Goal: Task Accomplishment & Management: Complete application form

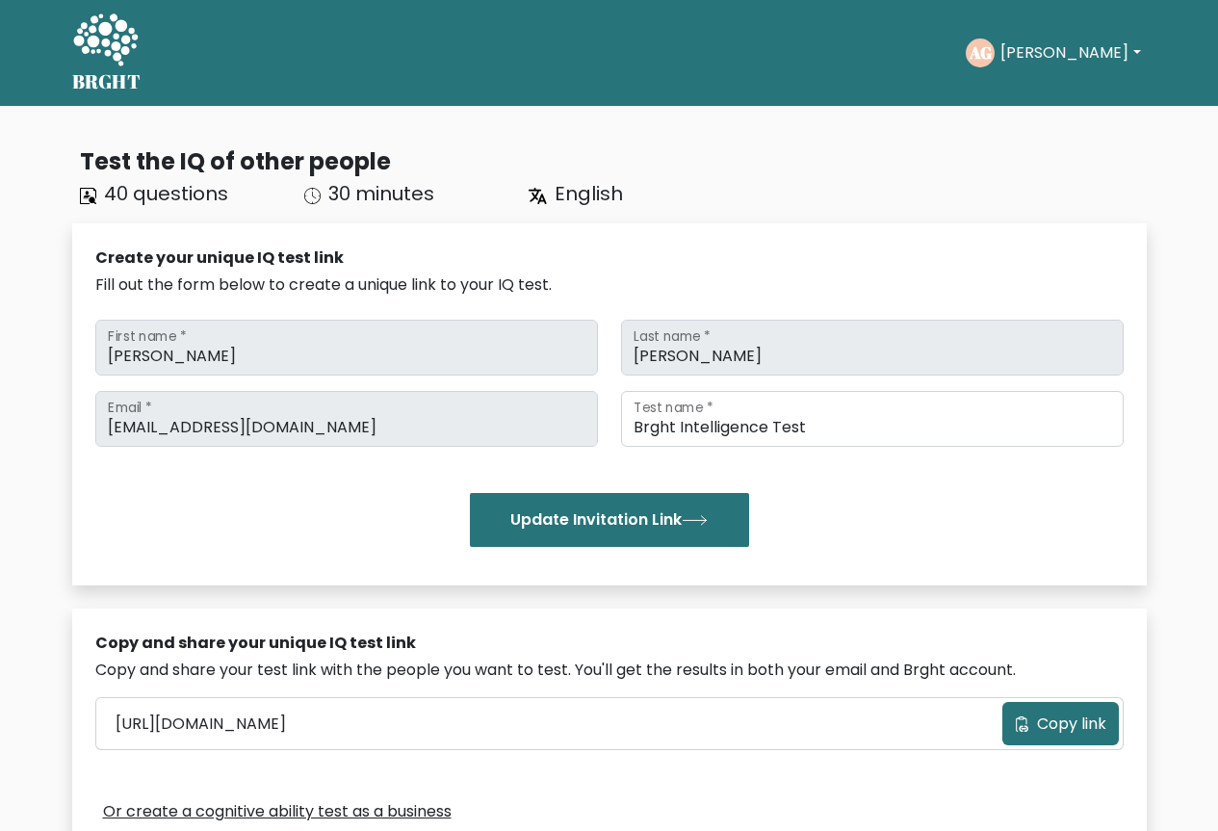
click at [104, 47] on icon at bounding box center [105, 42] width 66 height 58
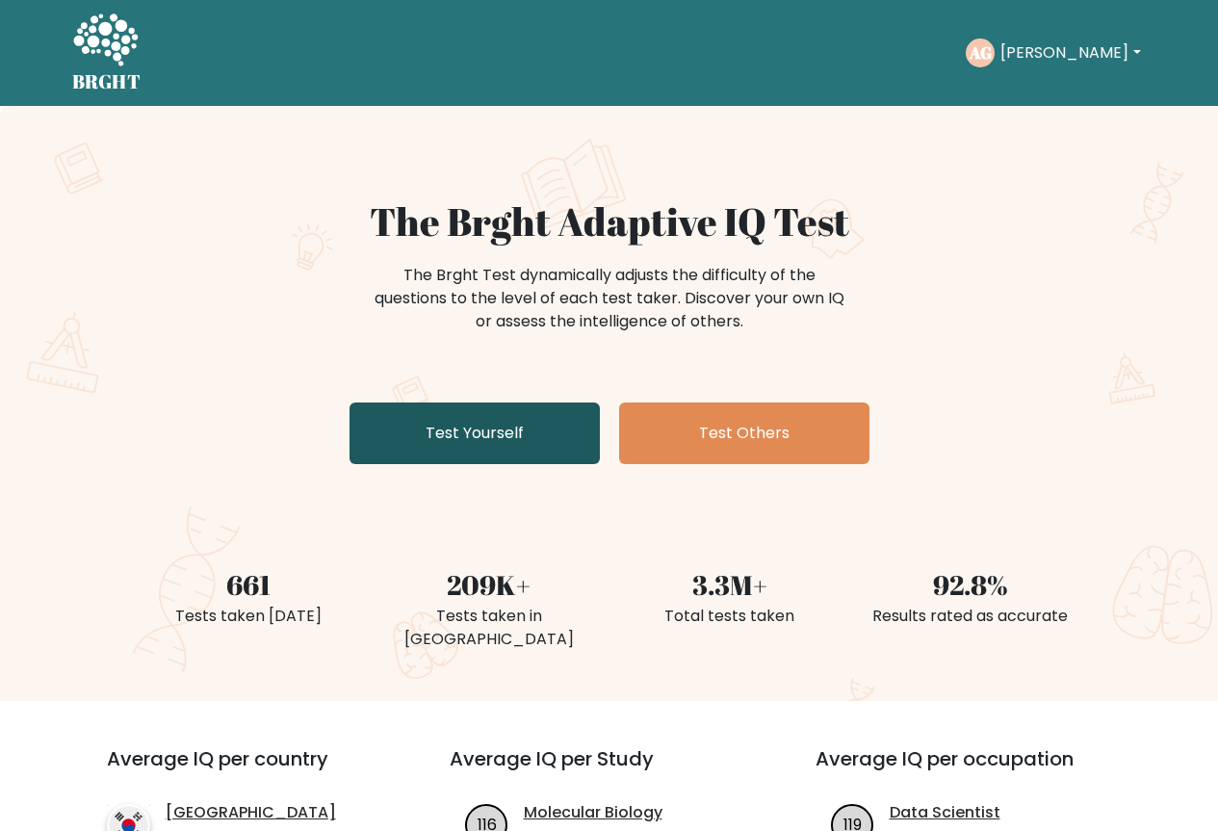
click at [555, 415] on link "Test Yourself" at bounding box center [475, 433] width 250 height 62
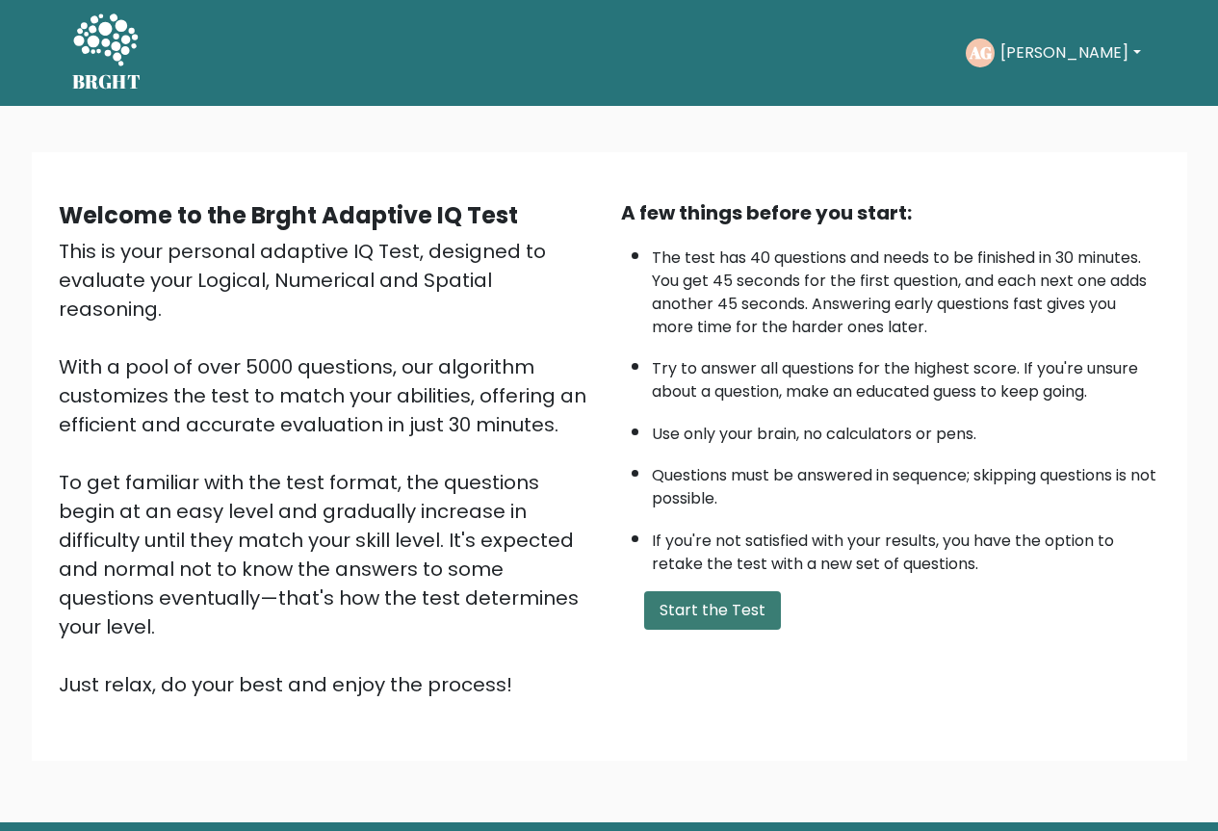
click at [662, 613] on button "Start the Test" at bounding box center [712, 610] width 137 height 39
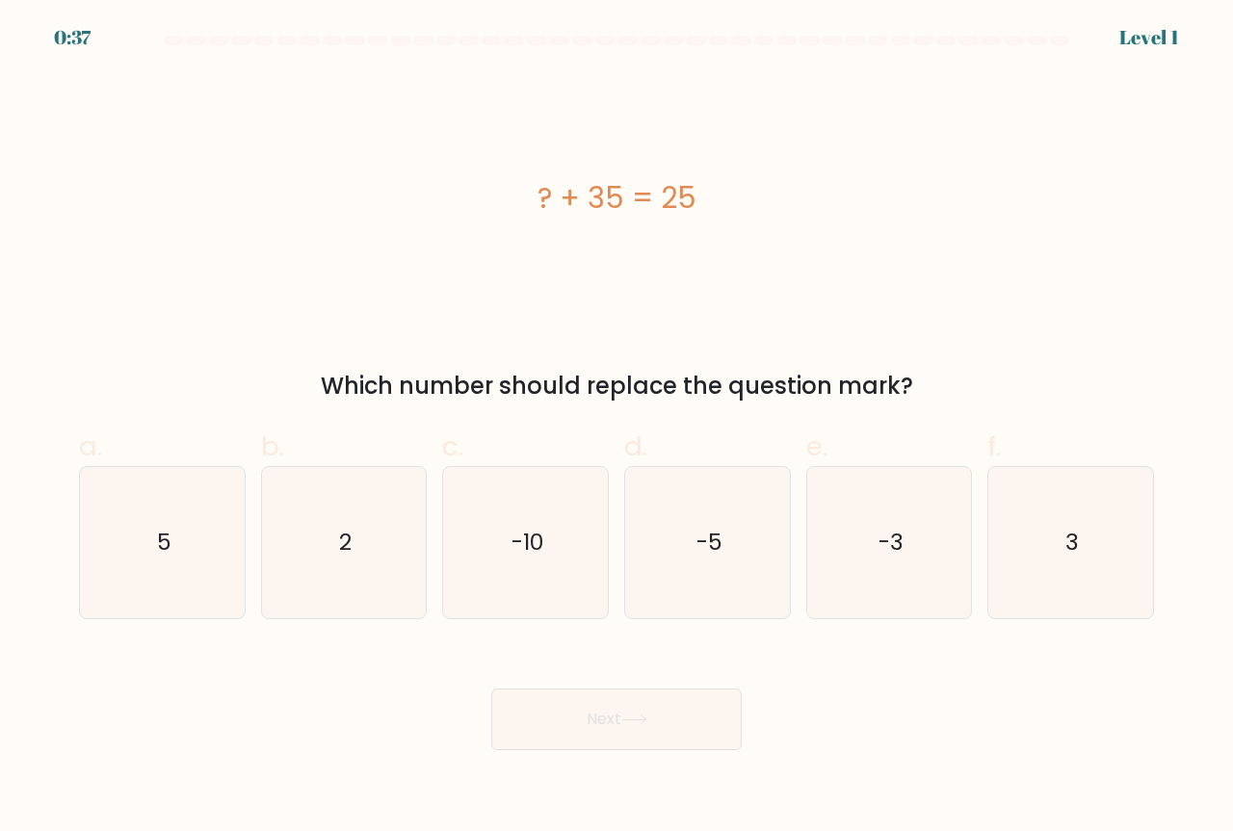
drag, startPoint x: 536, startPoint y: 192, endPoint x: 698, endPoint y: 206, distance: 162.4
click at [698, 206] on div "? + 35 = 25" at bounding box center [616, 197] width 1075 height 43
copy div "? + 35 = 25"
click at [342, 210] on div "? + 35 = 25" at bounding box center [616, 197] width 1075 height 43
click at [536, 510] on icon "-10" at bounding box center [525, 542] width 151 height 151
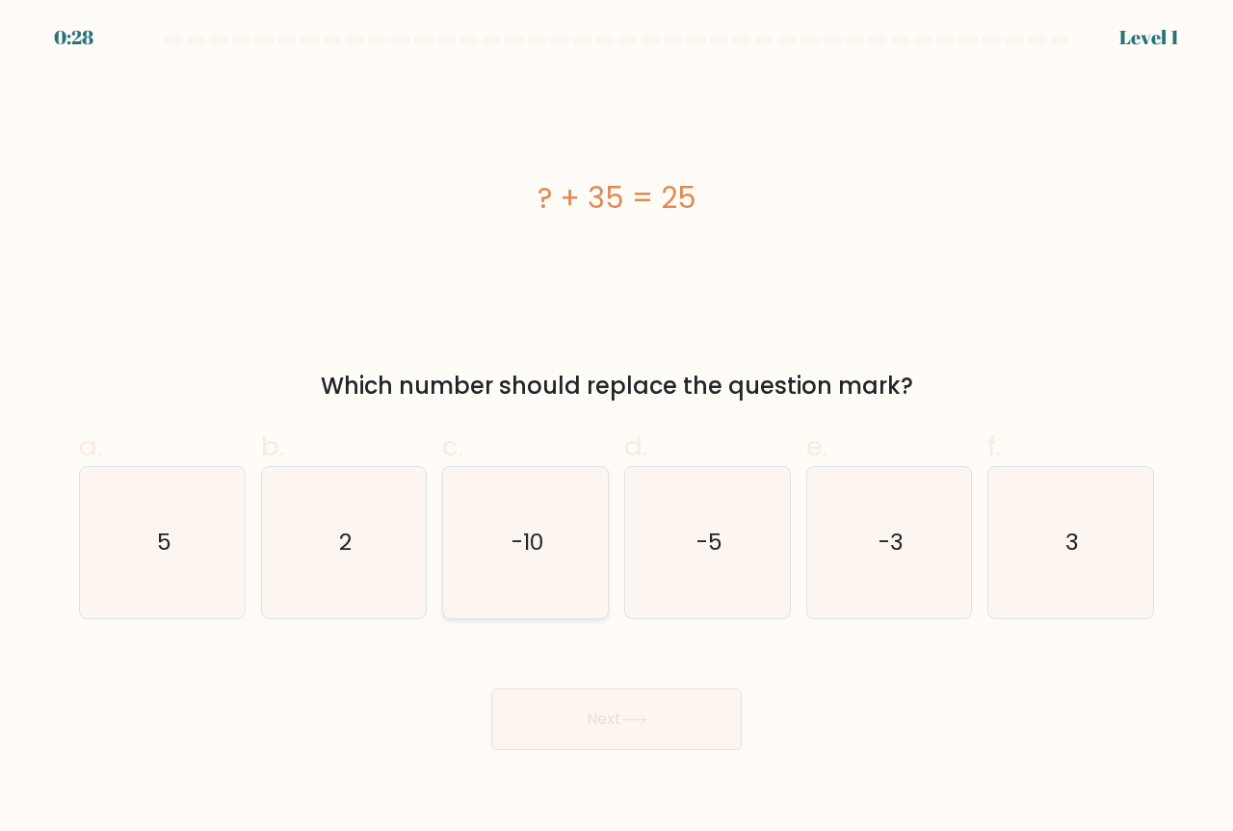
click at [616, 428] on input "c. -10" at bounding box center [616, 422] width 1 height 13
radio input "true"
click at [624, 740] on button "Next" at bounding box center [616, 719] width 250 height 62
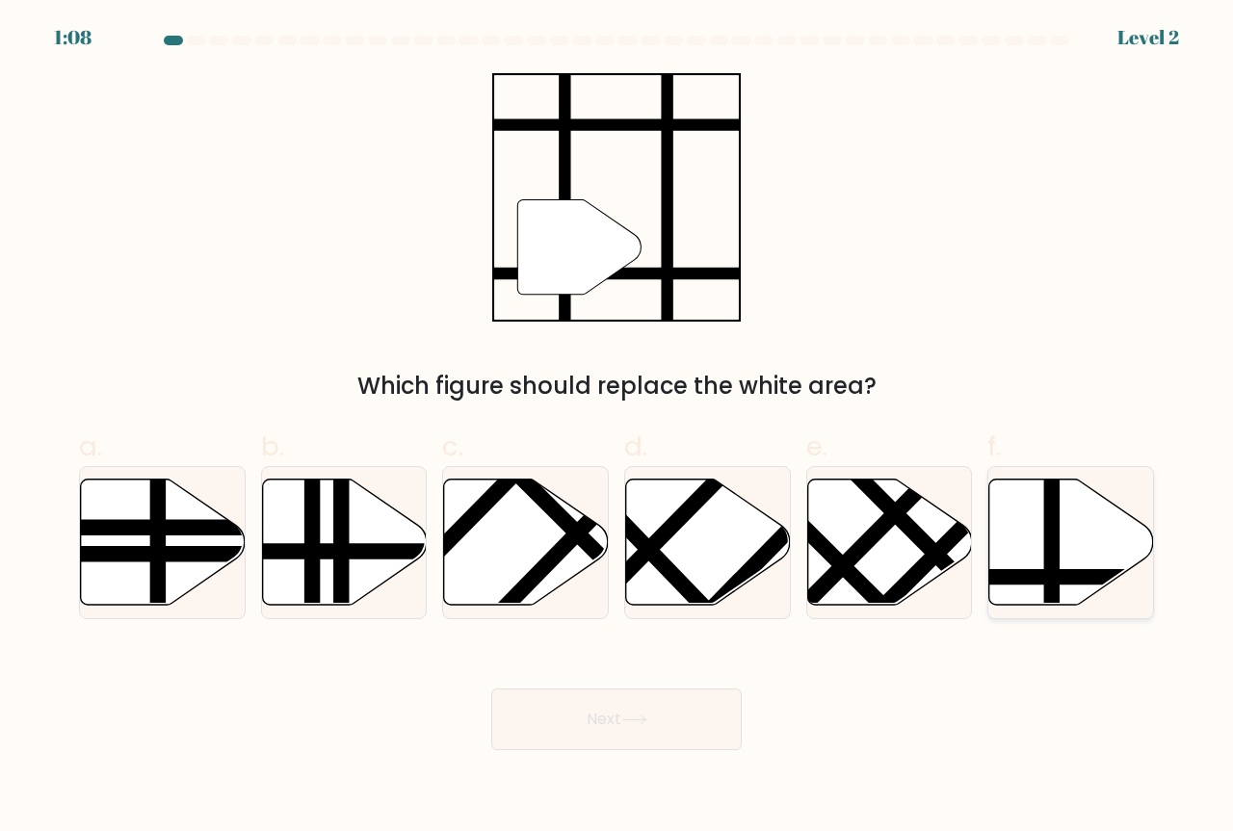
click at [1071, 566] on icon at bounding box center [1071, 543] width 165 height 126
click at [617, 428] on input "f." at bounding box center [616, 422] width 1 height 13
radio input "true"
click at [685, 737] on button "Next" at bounding box center [616, 719] width 250 height 62
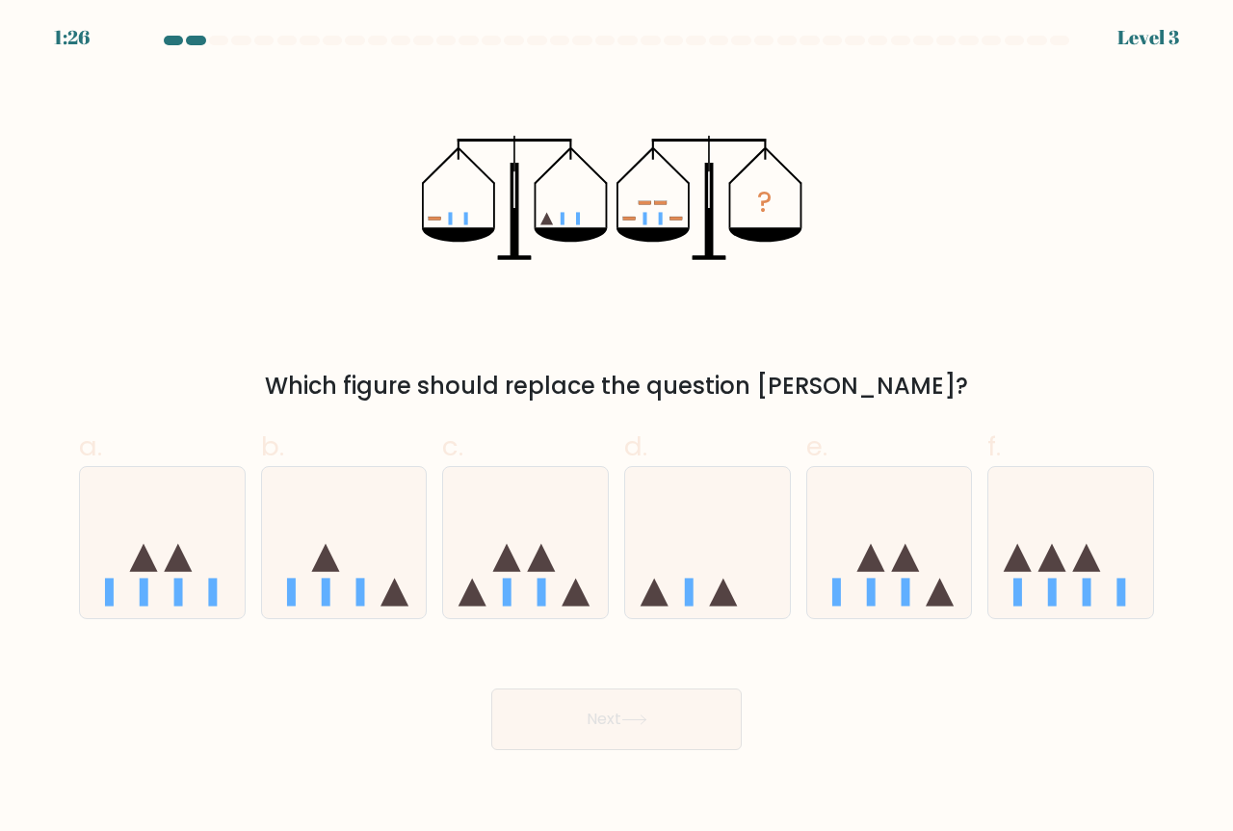
click at [28, 370] on form at bounding box center [616, 393] width 1233 height 714
click at [0, 705] on form at bounding box center [616, 393] width 1233 height 714
click at [704, 525] on icon at bounding box center [707, 543] width 165 height 136
click at [617, 428] on input "d." at bounding box center [616, 422] width 1 height 13
radio input "true"
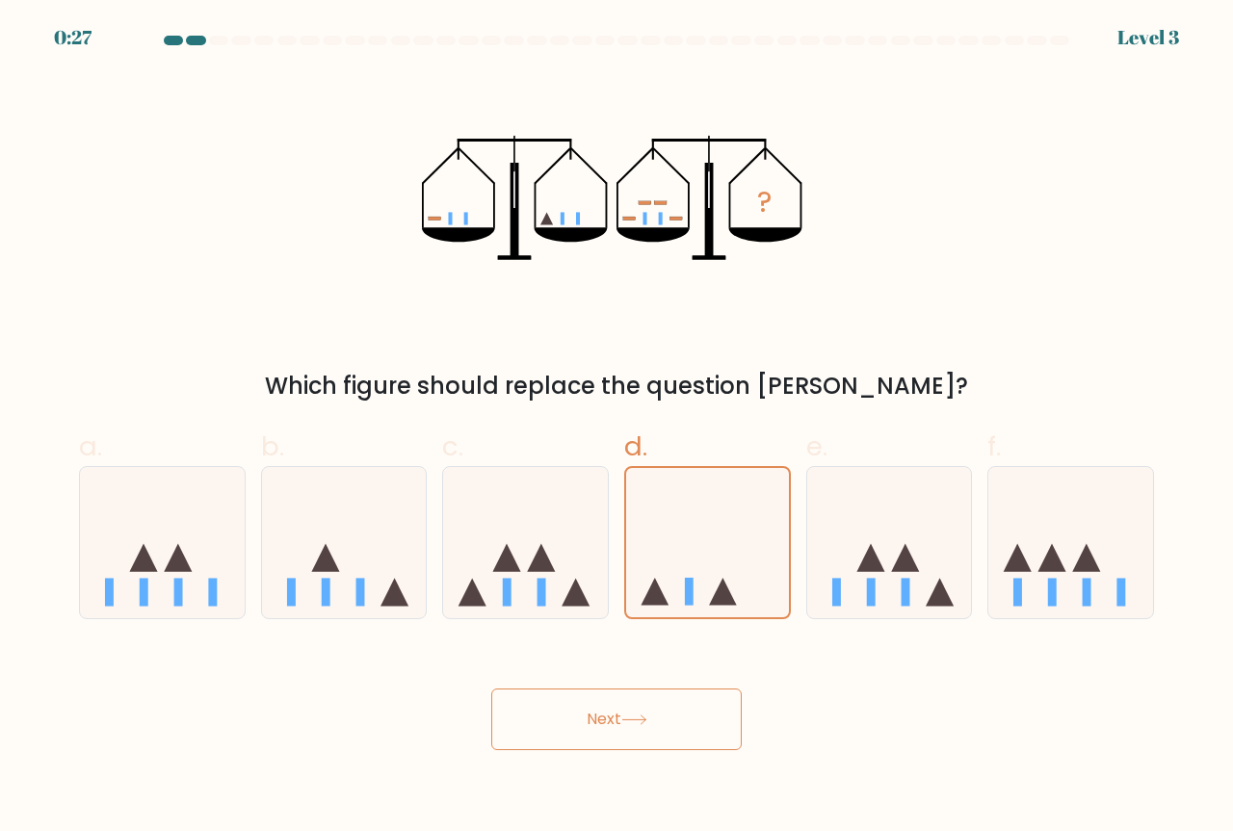
click at [639, 702] on button "Next" at bounding box center [616, 719] width 250 height 62
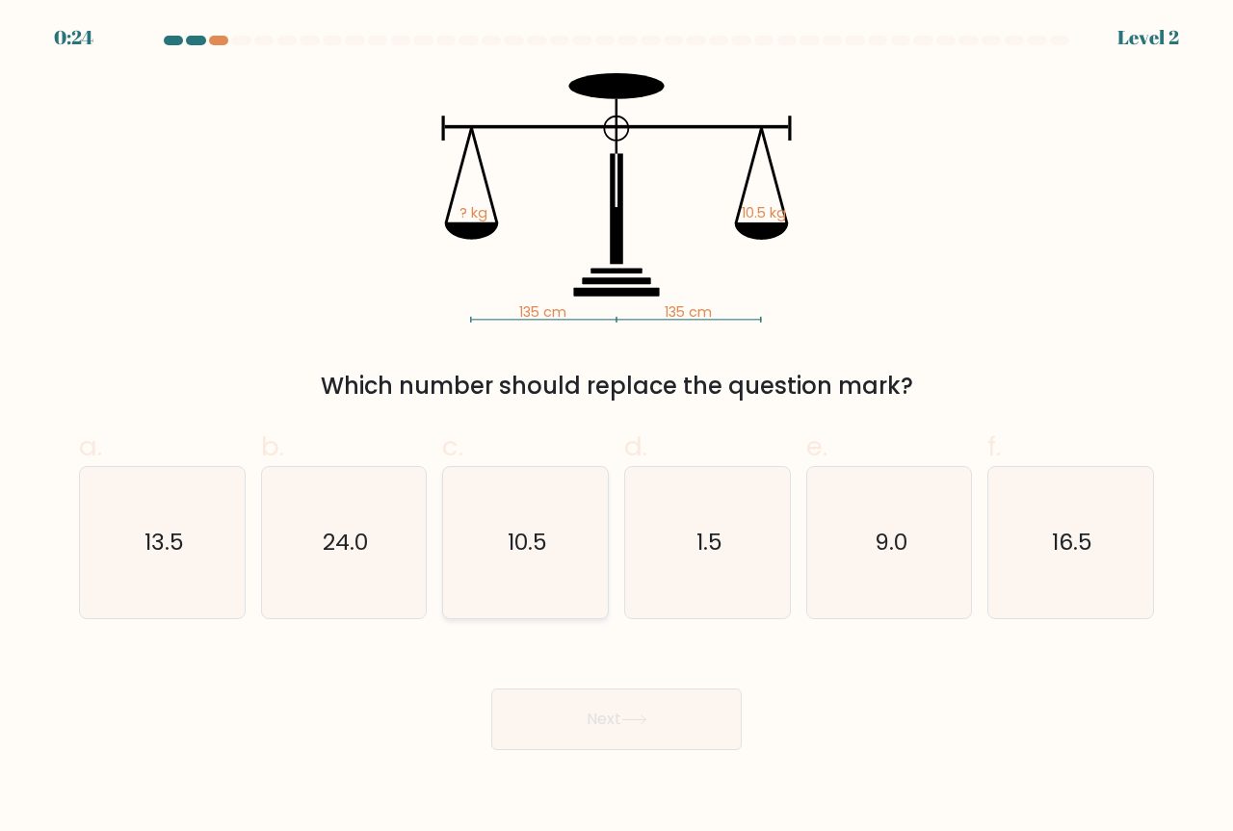
click at [541, 561] on icon "10.5" at bounding box center [525, 542] width 151 height 151
click at [616, 428] on input "c. 10.5" at bounding box center [616, 422] width 1 height 13
radio input "true"
click at [551, 717] on button "Next" at bounding box center [616, 719] width 250 height 62
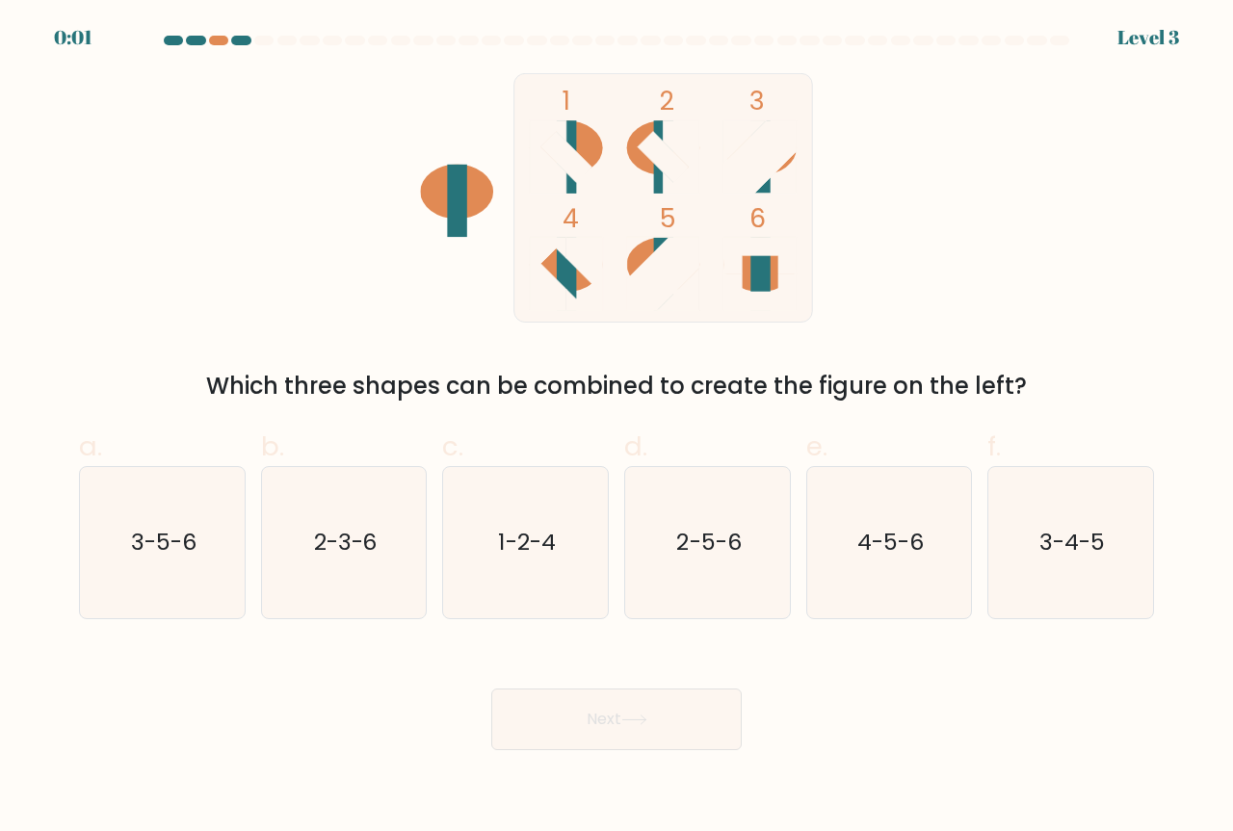
click at [0, 507] on form at bounding box center [616, 393] width 1233 height 714
drag, startPoint x: 120, startPoint y: 604, endPoint x: 131, endPoint y: 602, distance: 10.8
click at [128, 602] on icon "3-5-6" at bounding box center [162, 542] width 151 height 151
click at [616, 428] on input "a. 3-5-6" at bounding box center [616, 422] width 1 height 13
radio input "true"
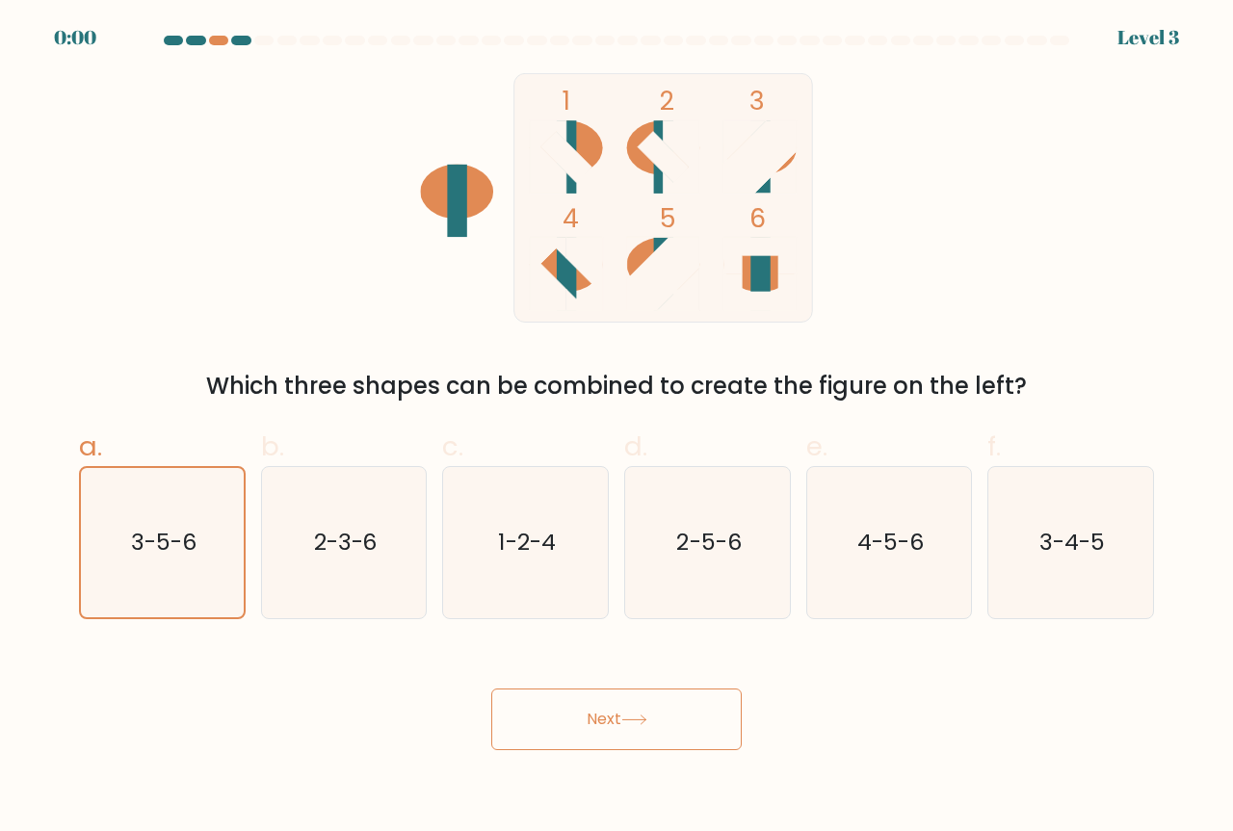
click at [677, 714] on button "Next" at bounding box center [616, 719] width 250 height 62
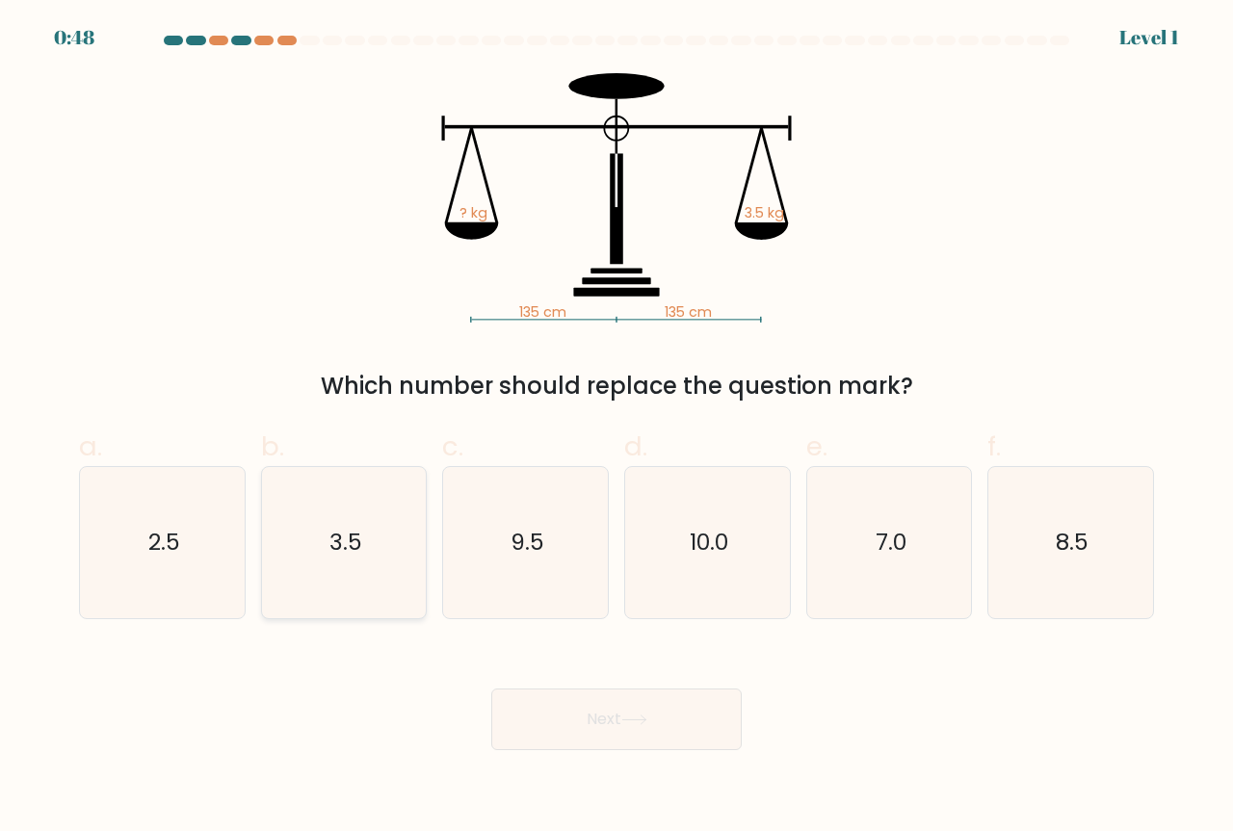
click at [375, 567] on icon "3.5" at bounding box center [344, 542] width 151 height 151
click at [616, 428] on input "b. 3.5" at bounding box center [616, 422] width 1 height 13
radio input "true"
click at [598, 740] on button "Next" at bounding box center [616, 719] width 250 height 62
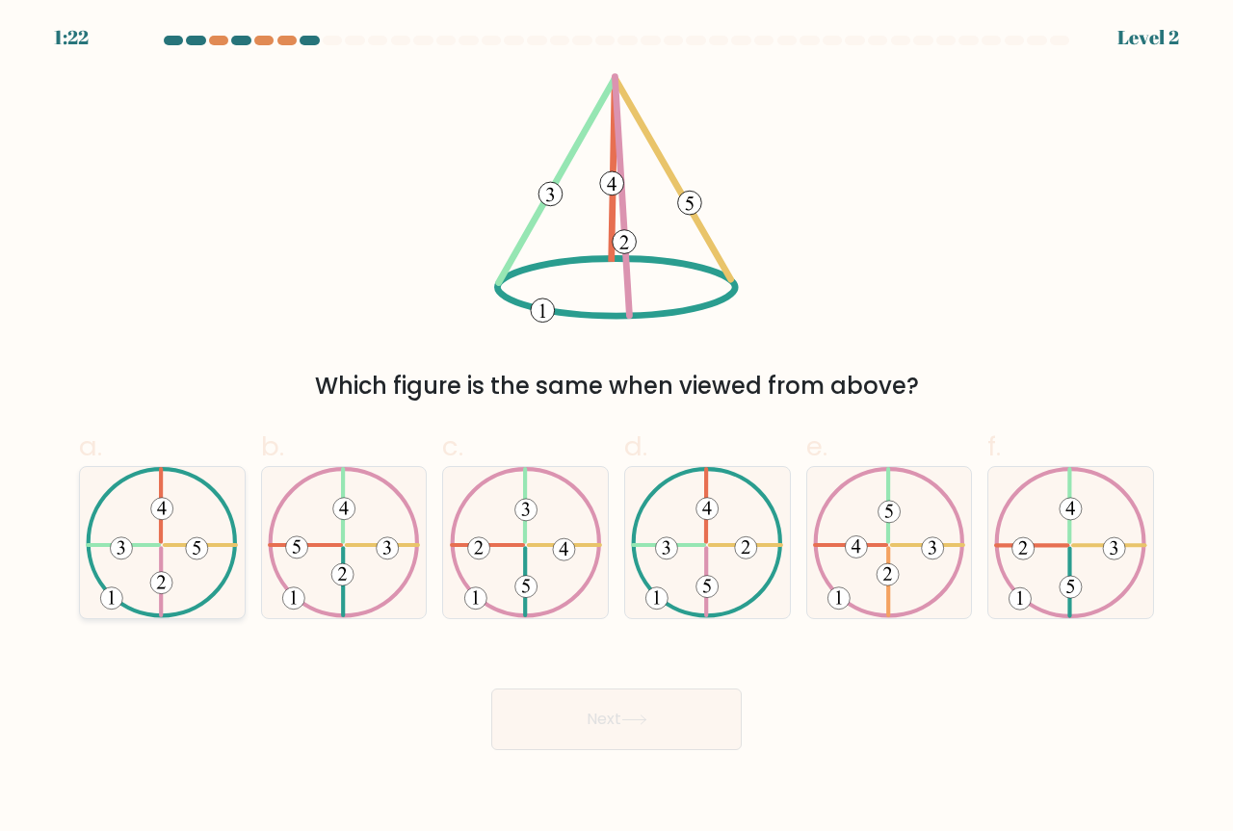
click at [150, 597] on icon at bounding box center [162, 542] width 152 height 151
click at [616, 428] on input "a." at bounding box center [616, 422] width 1 height 13
radio input "true"
click at [606, 705] on button "Next" at bounding box center [616, 719] width 250 height 62
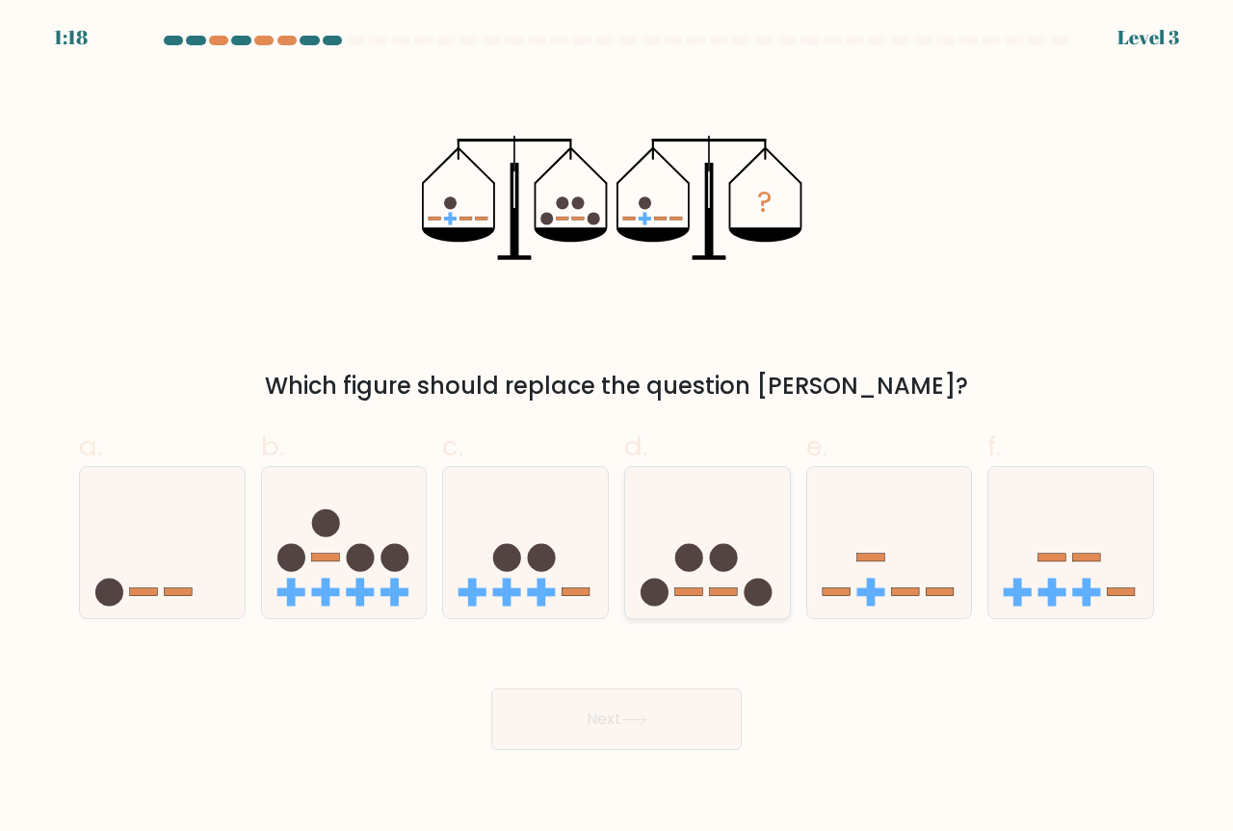
click at [649, 562] on icon at bounding box center [707, 543] width 165 height 136
click at [617, 428] on input "d." at bounding box center [616, 422] width 1 height 13
radio input "true"
click at [610, 712] on button "Next" at bounding box center [616, 719] width 250 height 62
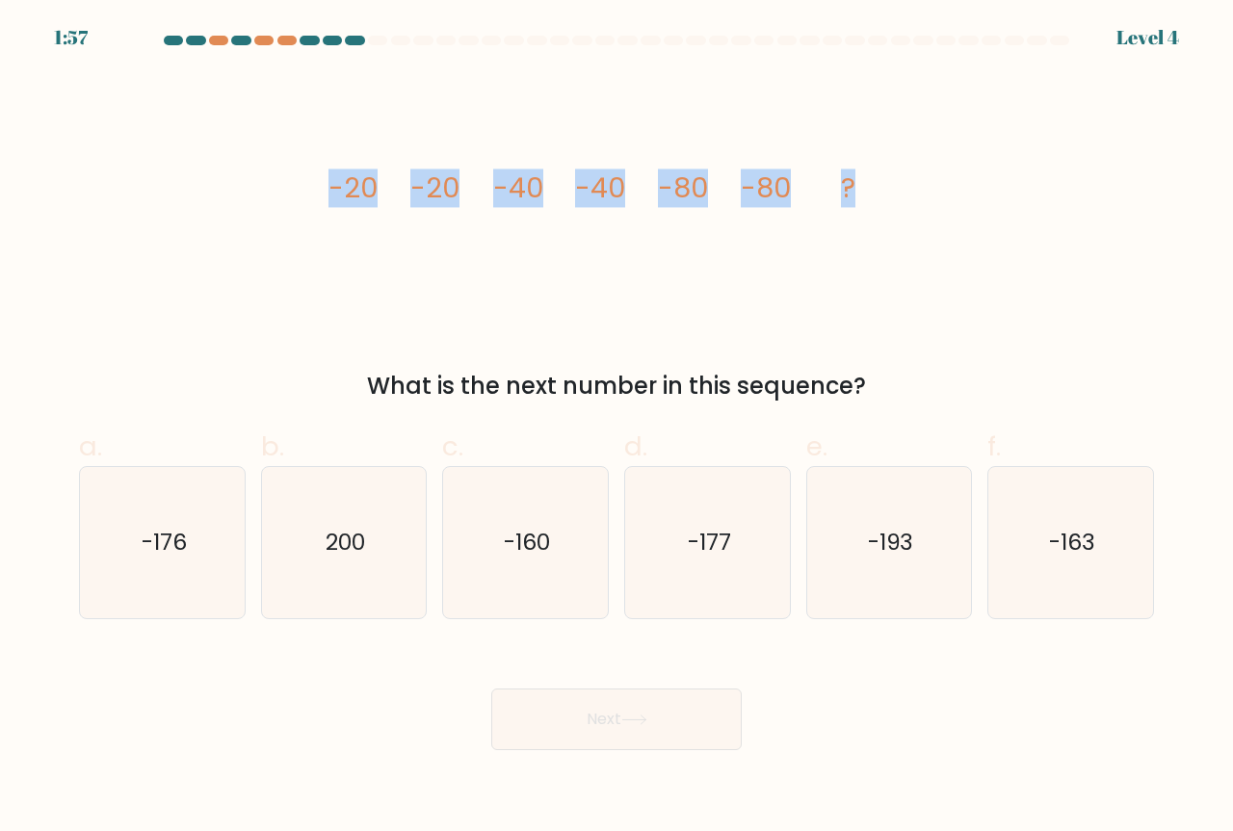
drag, startPoint x: 326, startPoint y: 183, endPoint x: 863, endPoint y: 194, distance: 536.4
click at [863, 194] on div "image/svg+xml -20 -20 -40 -40 -80 -80 ? What is the next number in this sequenc…" at bounding box center [616, 238] width 1098 height 330
copy g "-20 -20 -40 -40 -80 -80 ?"
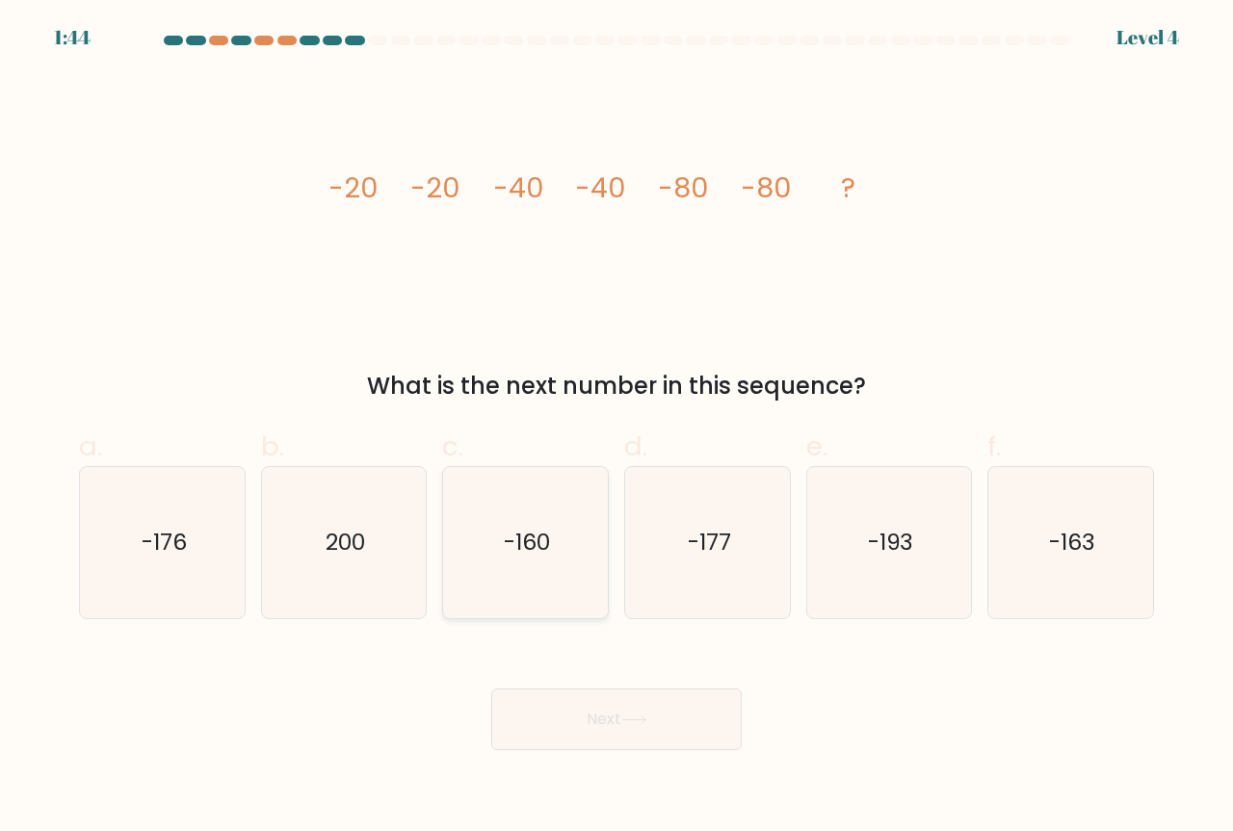
click at [499, 542] on icon "-160" at bounding box center [525, 542] width 151 height 151
click at [616, 428] on input "c. -160" at bounding box center [616, 422] width 1 height 13
radio input "true"
click at [522, 719] on button "Next" at bounding box center [616, 719] width 250 height 62
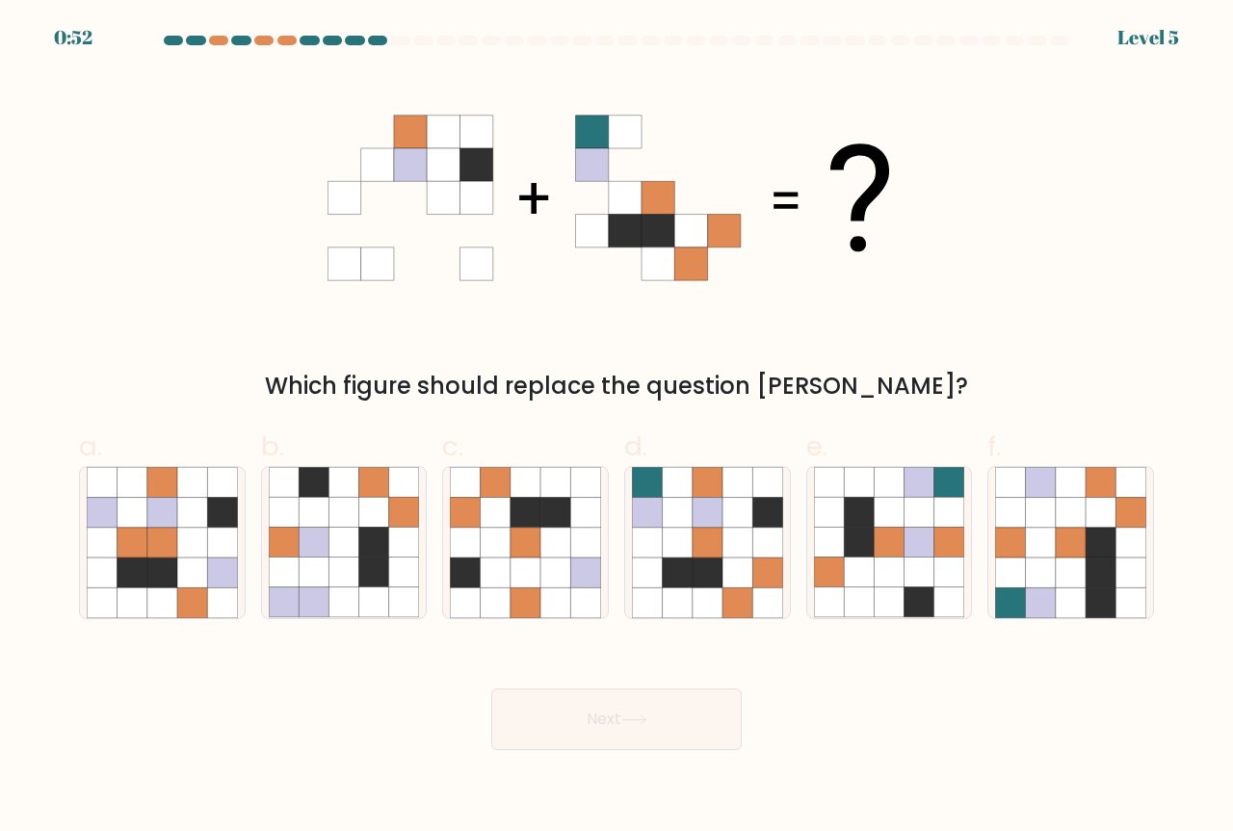
click at [0, 555] on form at bounding box center [616, 393] width 1233 height 714
click at [267, 570] on div at bounding box center [344, 542] width 167 height 153
click at [616, 428] on input "b." at bounding box center [616, 422] width 1 height 13
radio input "true"
click at [552, 703] on button "Next" at bounding box center [616, 719] width 250 height 62
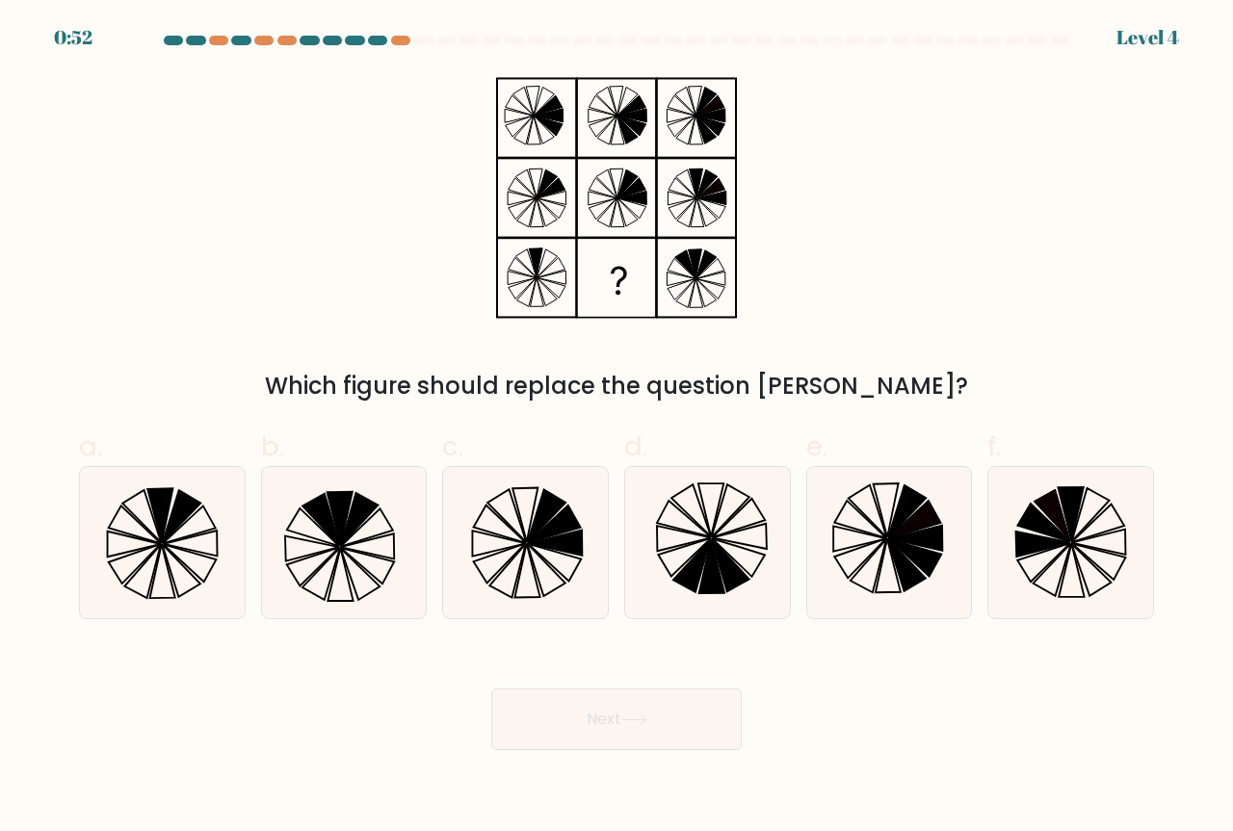
click at [0, 639] on form at bounding box center [616, 393] width 1233 height 714
drag, startPoint x: 0, startPoint y: 442, endPoint x: 39, endPoint y: 502, distance: 71.6
click at [1, 445] on form at bounding box center [616, 393] width 1233 height 714
click at [392, 542] on icon at bounding box center [344, 542] width 151 height 151
click at [616, 428] on input "b." at bounding box center [616, 422] width 1 height 13
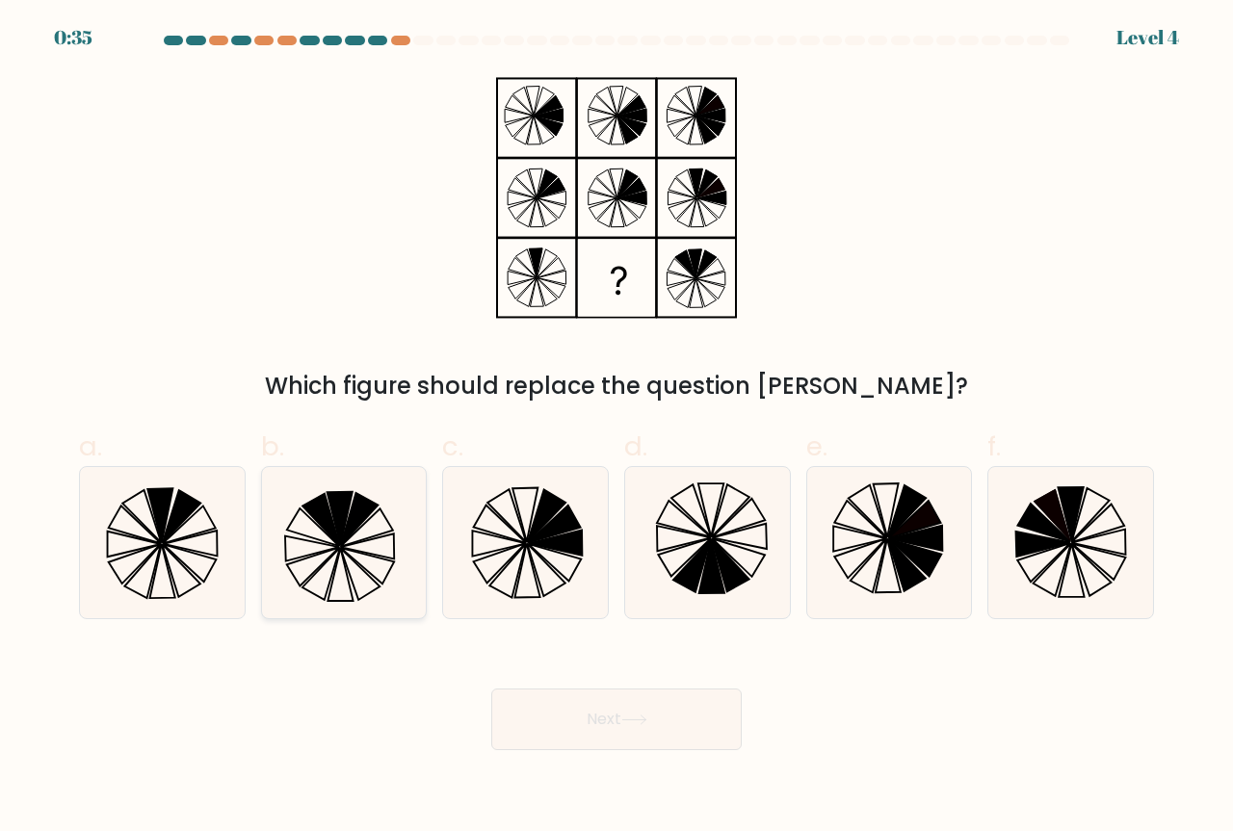
radio input "true"
click at [560, 720] on button "Next" at bounding box center [616, 719] width 250 height 62
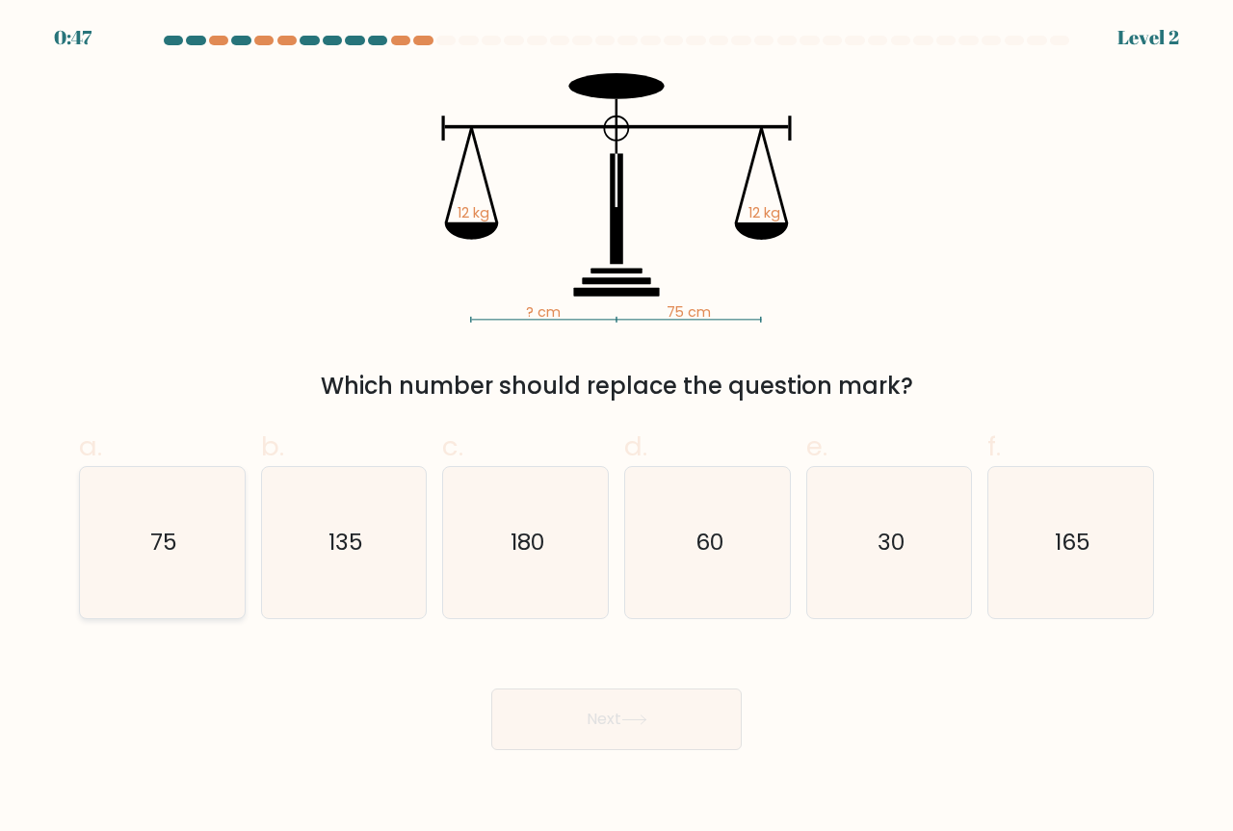
click at [193, 576] on icon "75" at bounding box center [162, 542] width 151 height 151
click at [616, 428] on input "a. 75" at bounding box center [616, 422] width 1 height 13
radio input "true"
click at [529, 721] on button "Next" at bounding box center [616, 719] width 250 height 62
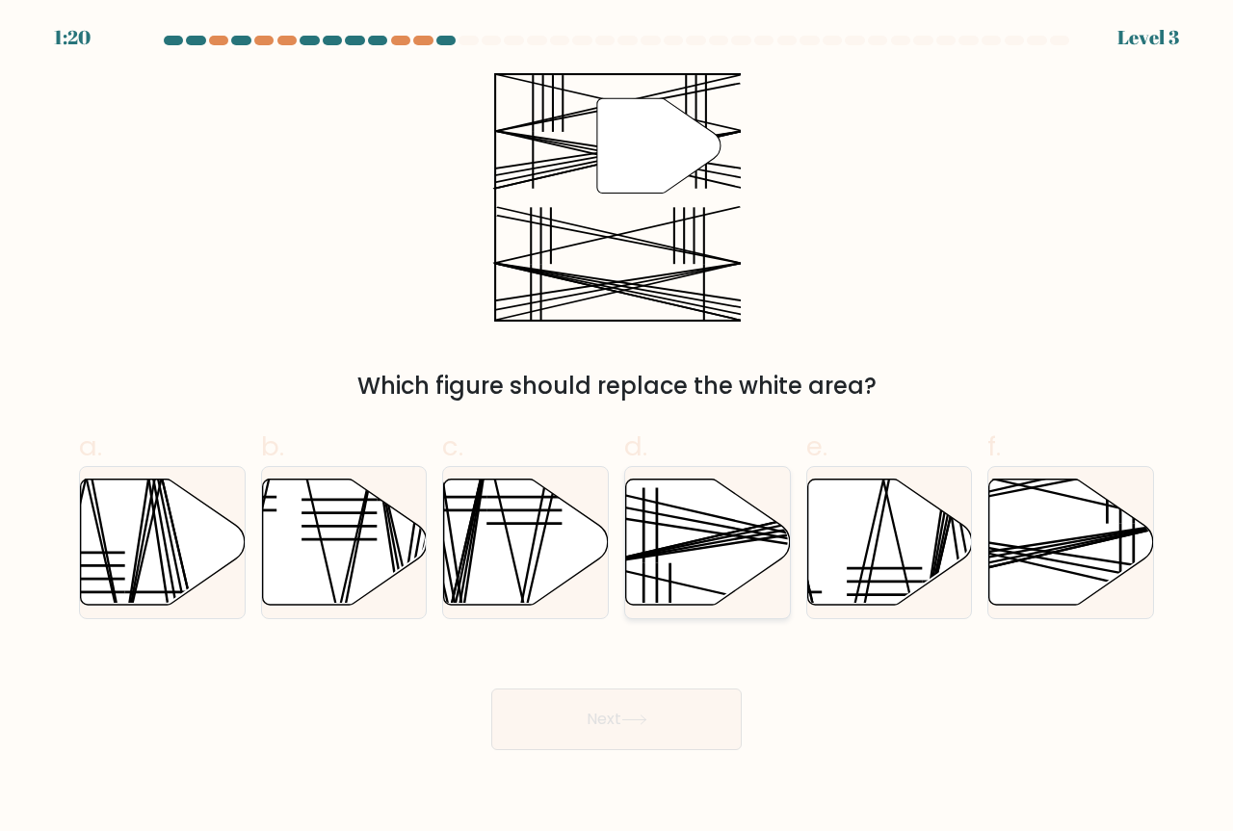
click at [679, 539] on icon at bounding box center [708, 543] width 165 height 126
click at [617, 428] on input "d." at bounding box center [616, 422] width 1 height 13
radio input "true"
click at [677, 699] on button "Next" at bounding box center [616, 719] width 250 height 62
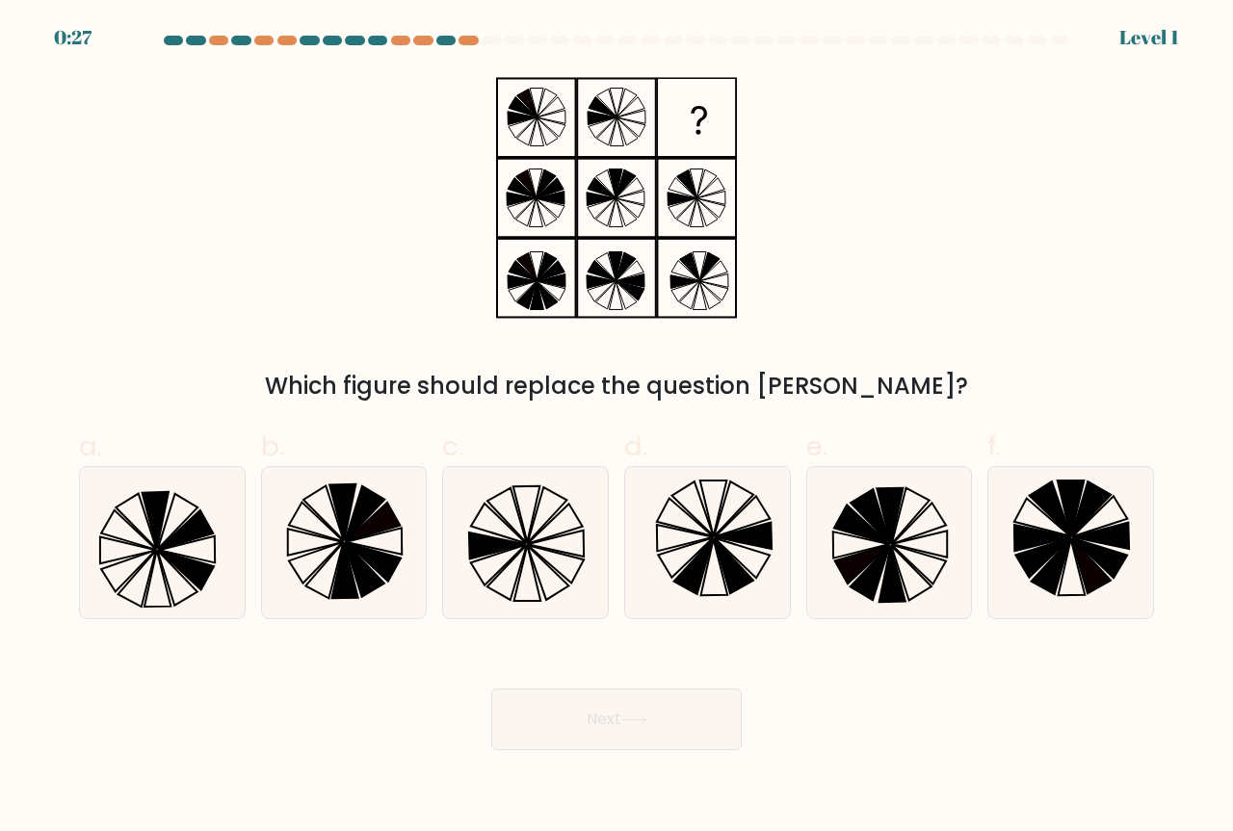
click at [0, 425] on form at bounding box center [616, 393] width 1233 height 714
click at [504, 481] on icon at bounding box center [525, 542] width 151 height 151
click at [616, 428] on input "c." at bounding box center [616, 422] width 1 height 13
radio input "true"
click at [558, 726] on button "Next" at bounding box center [616, 719] width 250 height 62
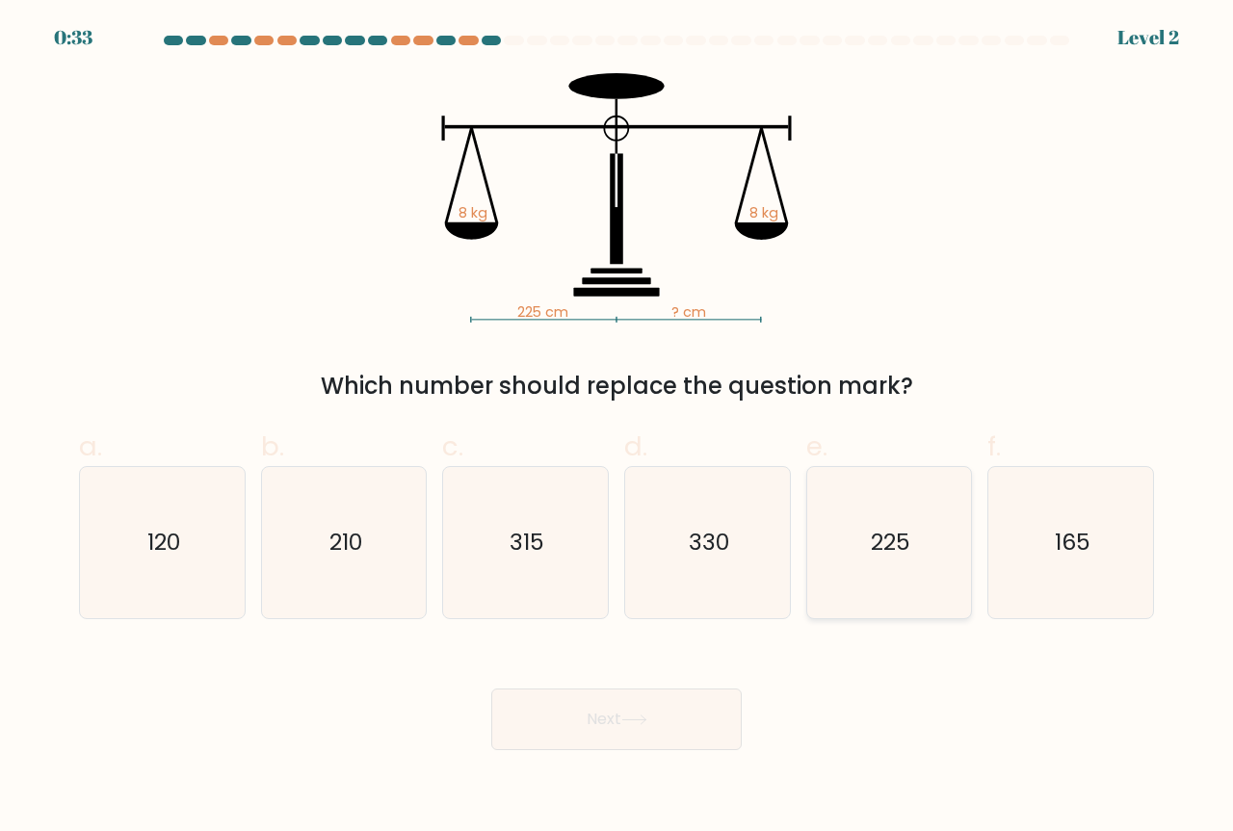
click at [861, 566] on icon "225" at bounding box center [889, 542] width 151 height 151
click at [617, 428] on input "e. 225" at bounding box center [616, 422] width 1 height 13
radio input "true"
click at [652, 696] on button "Next" at bounding box center [616, 719] width 250 height 62
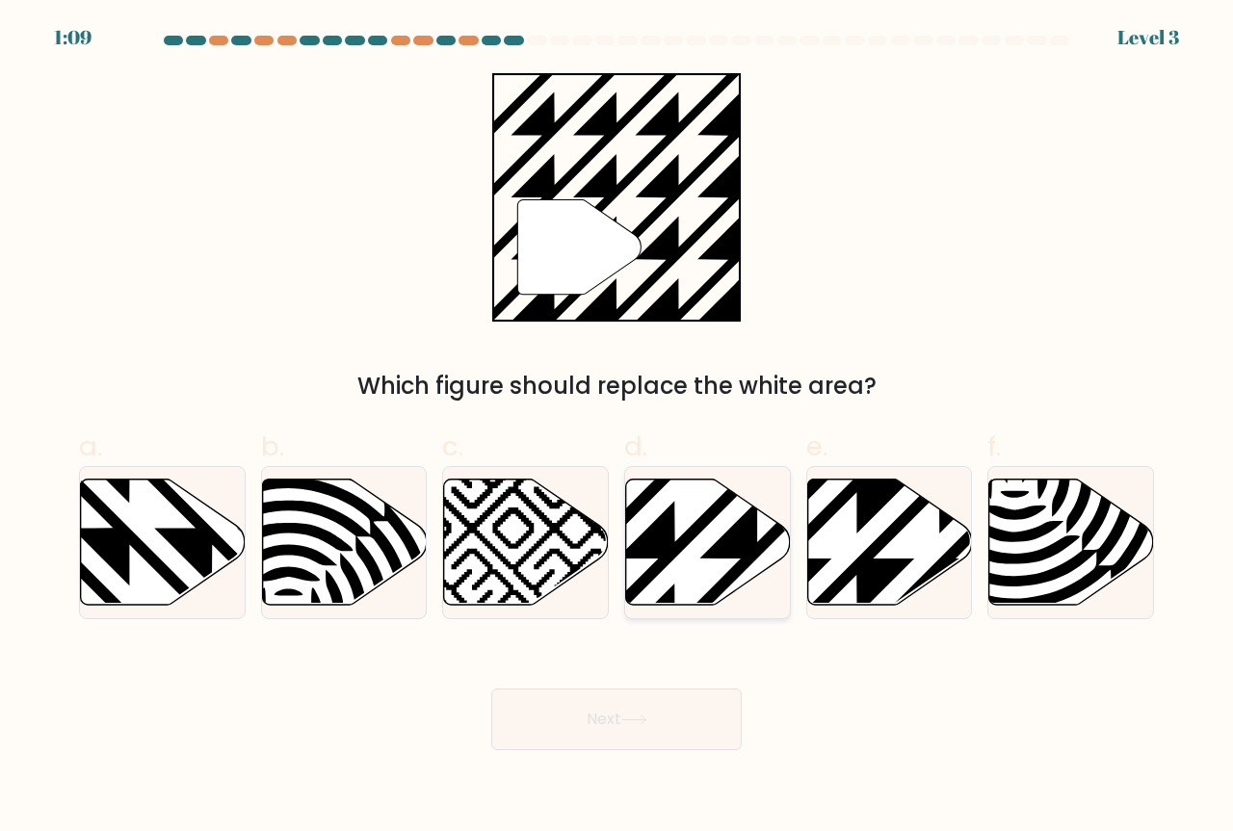
click at [661, 575] on icon at bounding box center [708, 543] width 165 height 126
click at [617, 428] on input "d." at bounding box center [616, 422] width 1 height 13
radio input "true"
click at [610, 704] on button "Next" at bounding box center [616, 719] width 250 height 62
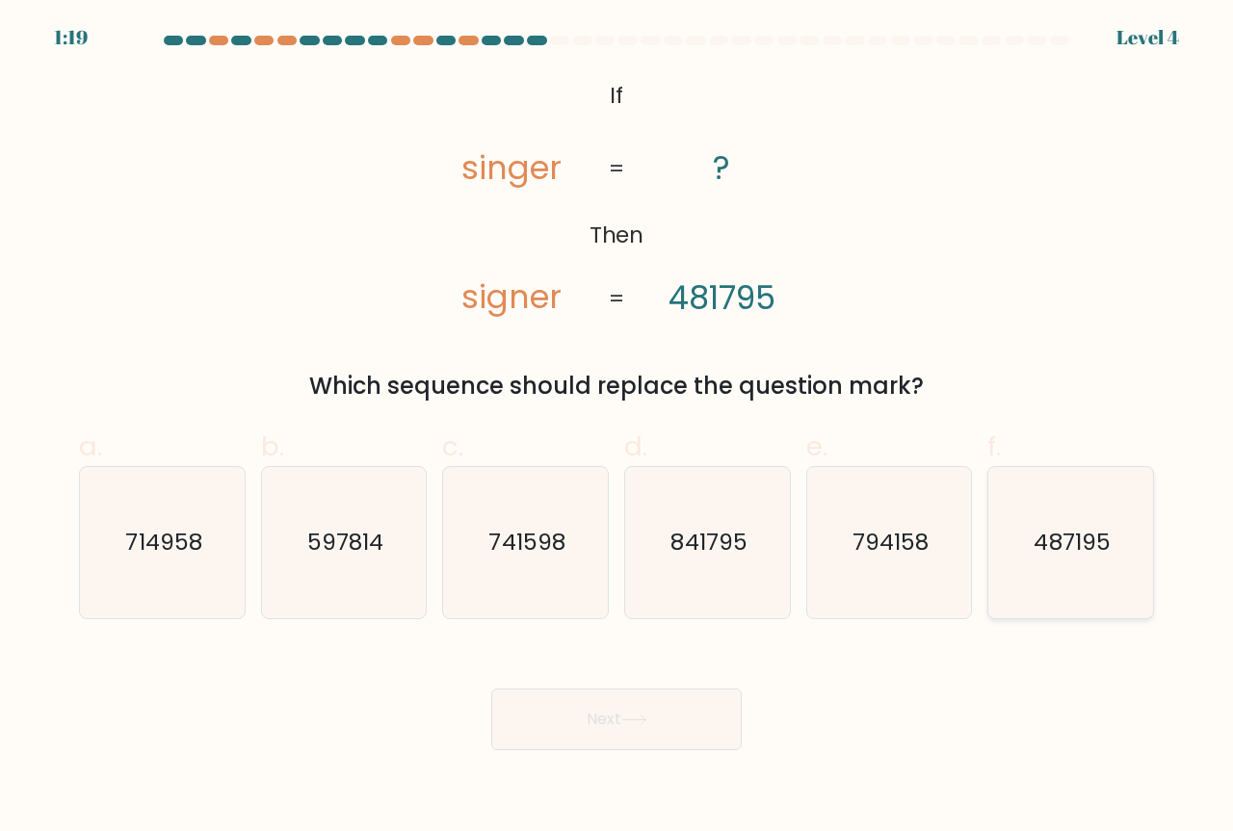
click at [1114, 558] on icon "487195" at bounding box center [1070, 542] width 151 height 151
click at [617, 428] on input "f. 487195" at bounding box center [616, 422] width 1 height 13
radio input "true"
click at [706, 721] on button "Next" at bounding box center [616, 719] width 250 height 62
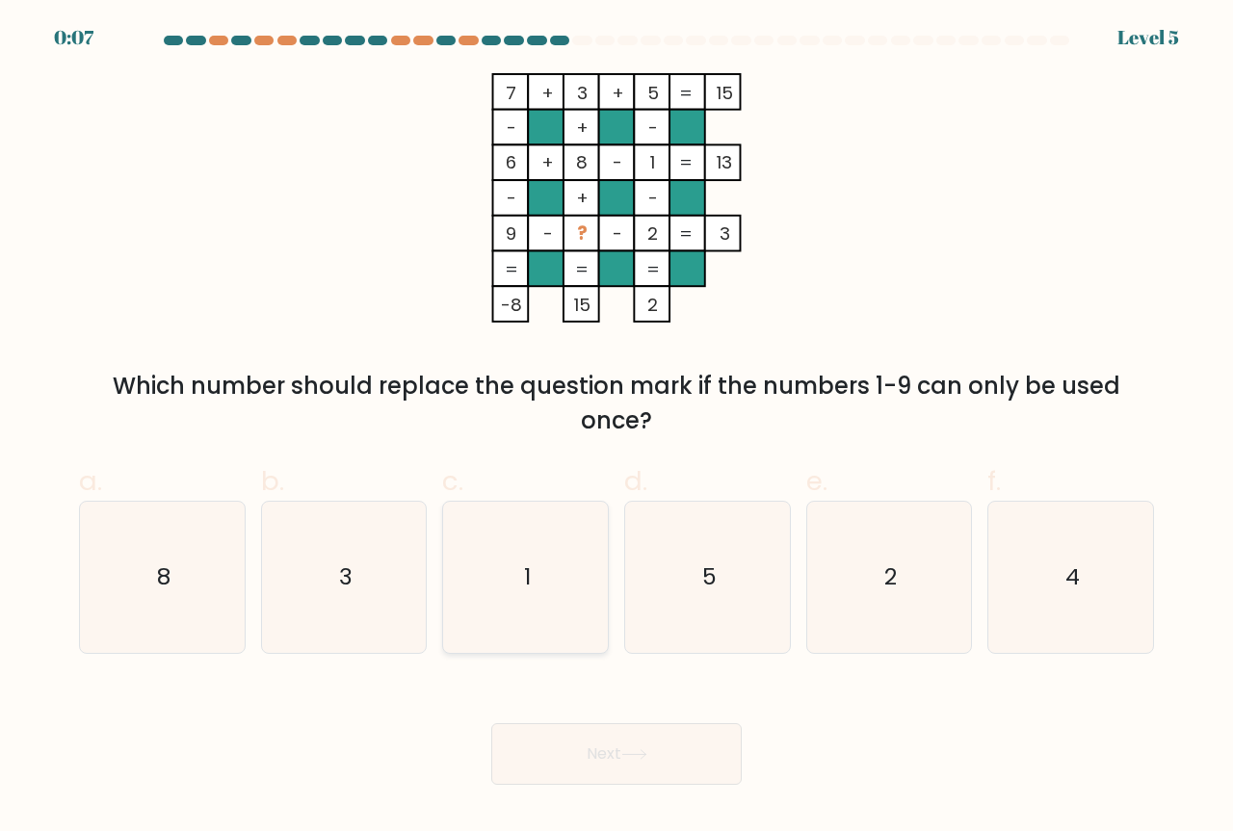
click at [539, 548] on icon "1" at bounding box center [525, 577] width 151 height 151
click at [616, 428] on input "c. 1" at bounding box center [616, 422] width 1 height 13
radio input "true"
click at [577, 753] on button "Next" at bounding box center [616, 754] width 250 height 62
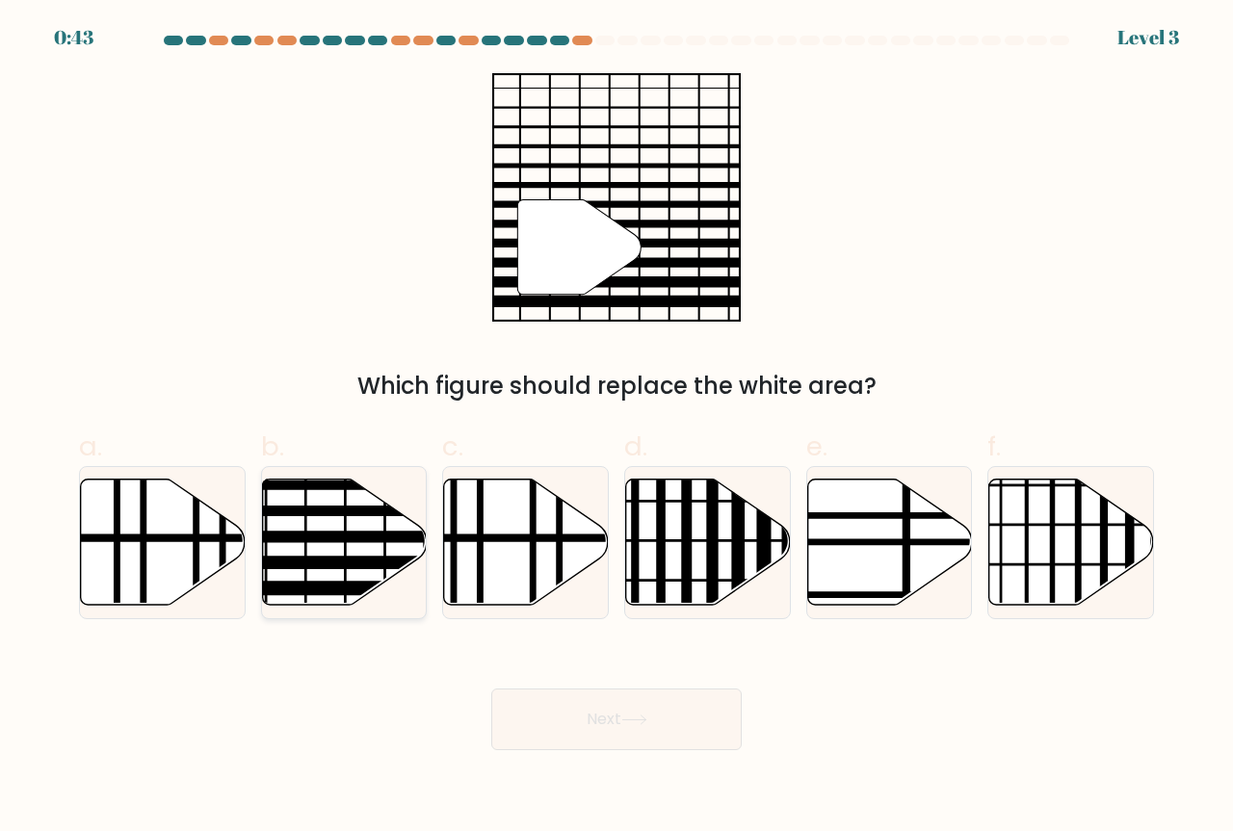
click at [351, 575] on icon at bounding box center [344, 543] width 165 height 126
click at [616, 428] on input "b." at bounding box center [616, 422] width 1 height 13
radio input "true"
click at [558, 699] on button "Next" at bounding box center [616, 719] width 250 height 62
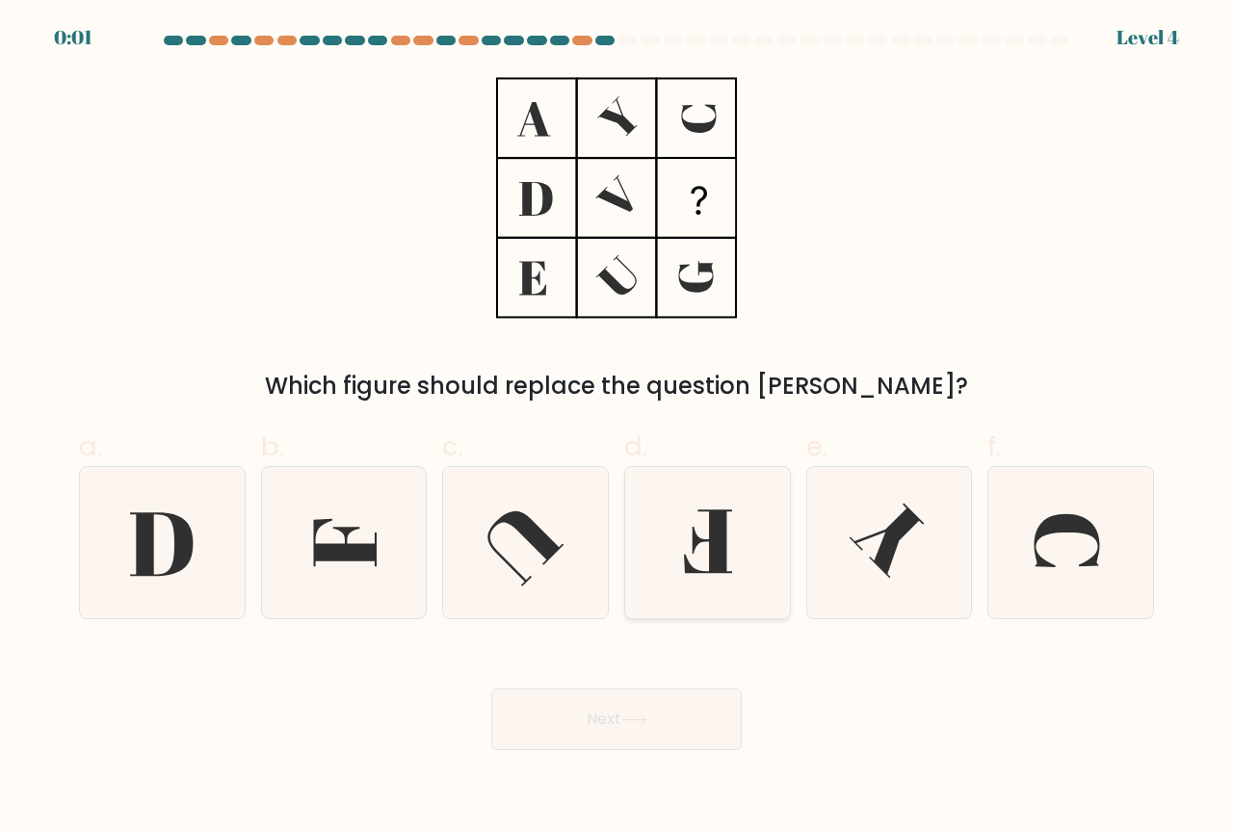
click at [674, 606] on icon at bounding box center [707, 542] width 151 height 151
click at [617, 428] on input "d." at bounding box center [616, 422] width 1 height 13
radio input "true"
click at [655, 714] on button "Next" at bounding box center [616, 719] width 250 height 62
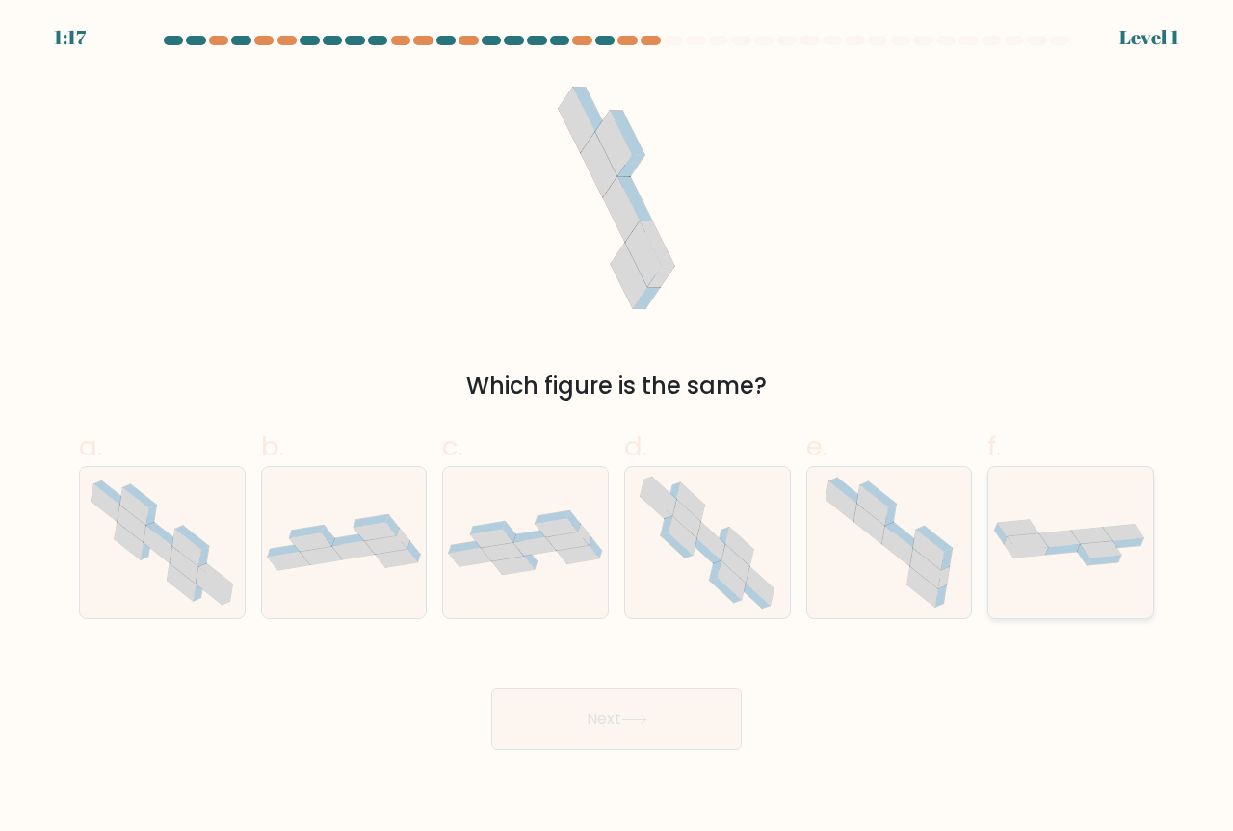
click at [1014, 543] on icon at bounding box center [1027, 541] width 41 height 16
click at [617, 428] on input "f." at bounding box center [616, 422] width 1 height 13
radio input "true"
click at [688, 698] on button "Next" at bounding box center [616, 719] width 250 height 62
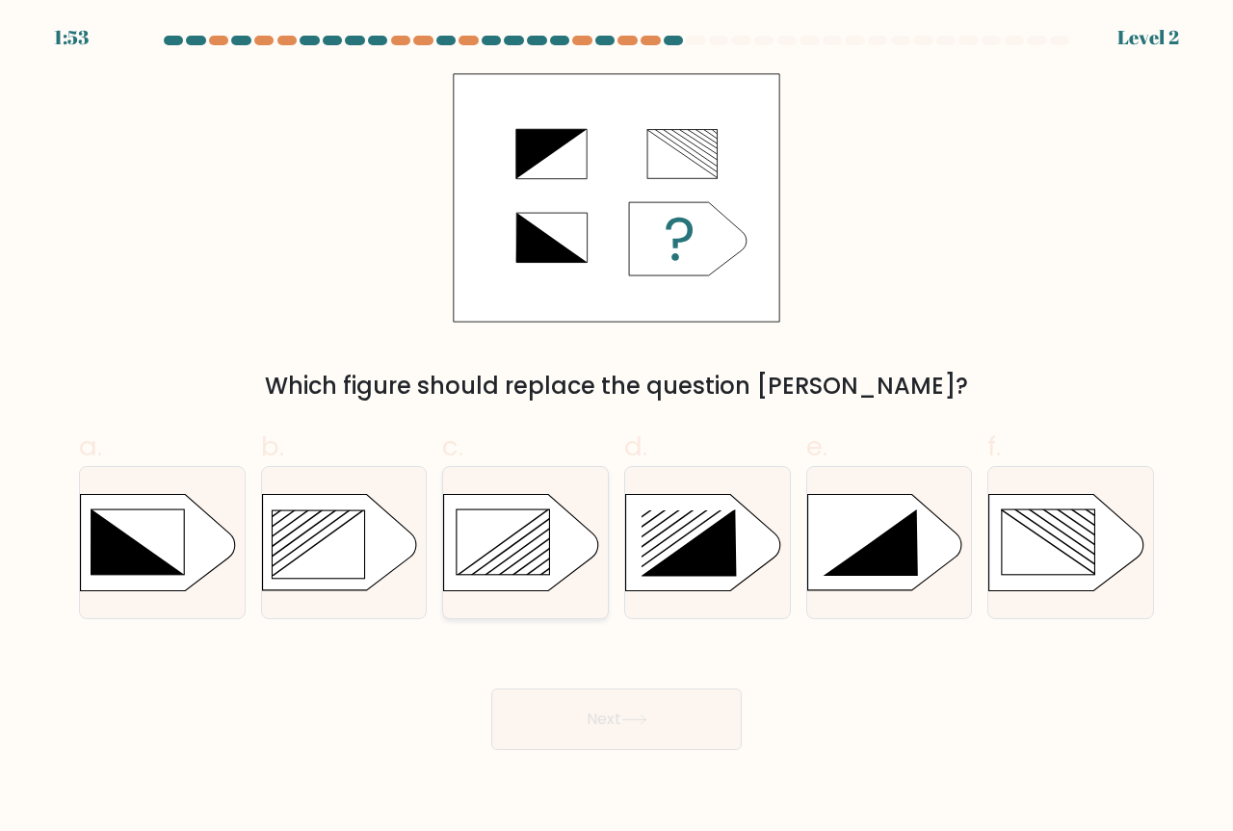
click at [482, 584] on rect at bounding box center [419, 483] width 428 height 325
click at [616, 428] on input "c." at bounding box center [616, 422] width 1 height 13
radio input "true"
click at [498, 693] on button "Next" at bounding box center [616, 719] width 250 height 62
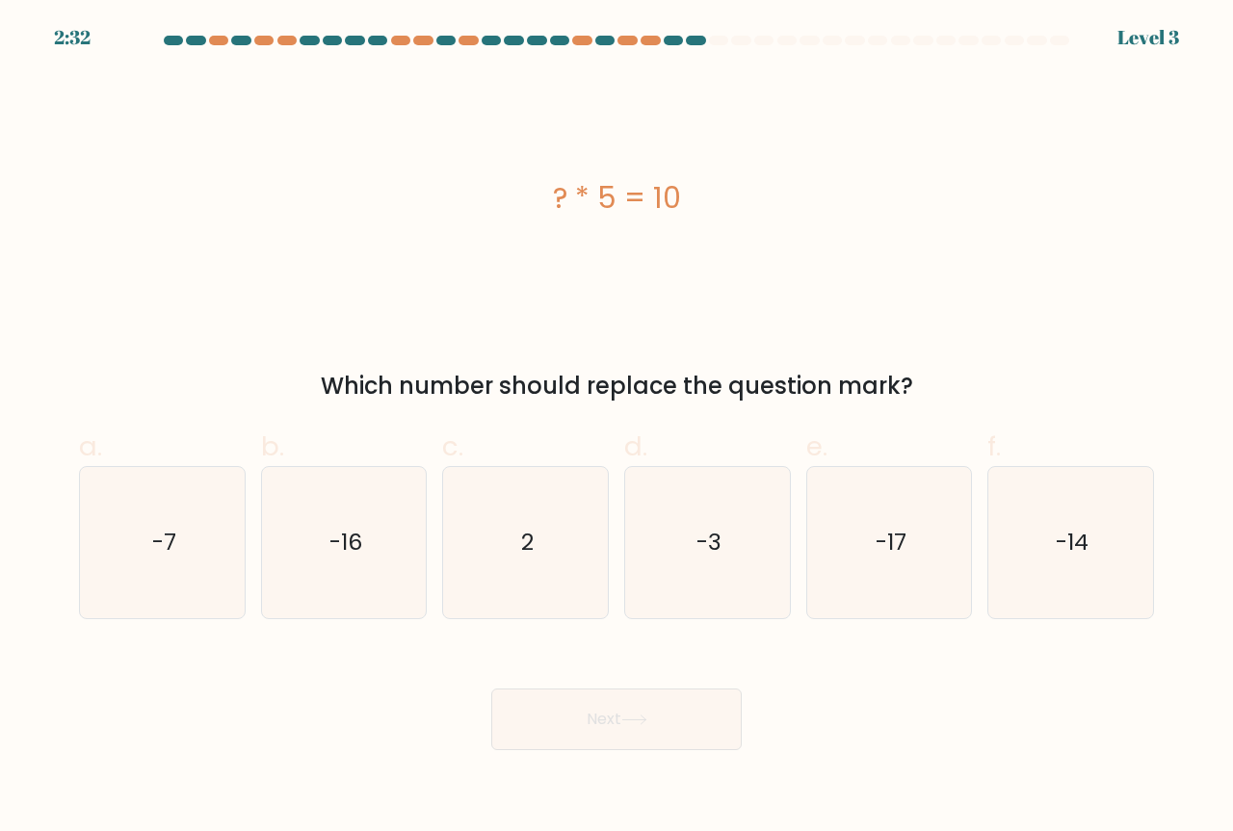
drag, startPoint x: 532, startPoint y: 196, endPoint x: 762, endPoint y: 168, distance: 231.9
click at [762, 168] on div "? * 5 = 10" at bounding box center [616, 197] width 1075 height 249
copy div "? * 5 = 10"
click at [461, 520] on icon "2" at bounding box center [525, 542] width 151 height 151
click at [616, 428] on input "c. 2" at bounding box center [616, 422] width 1 height 13
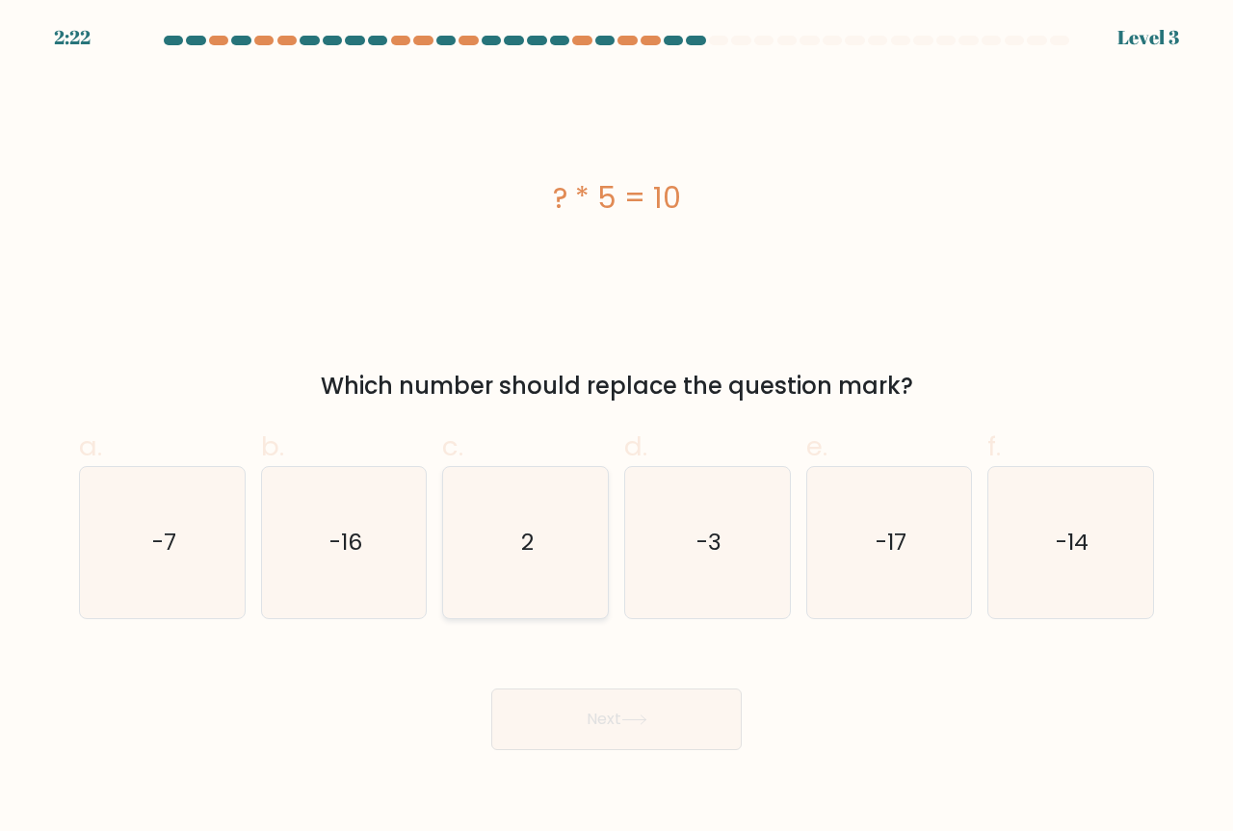
radio input "true"
click at [529, 697] on button "Next" at bounding box center [616, 719] width 250 height 62
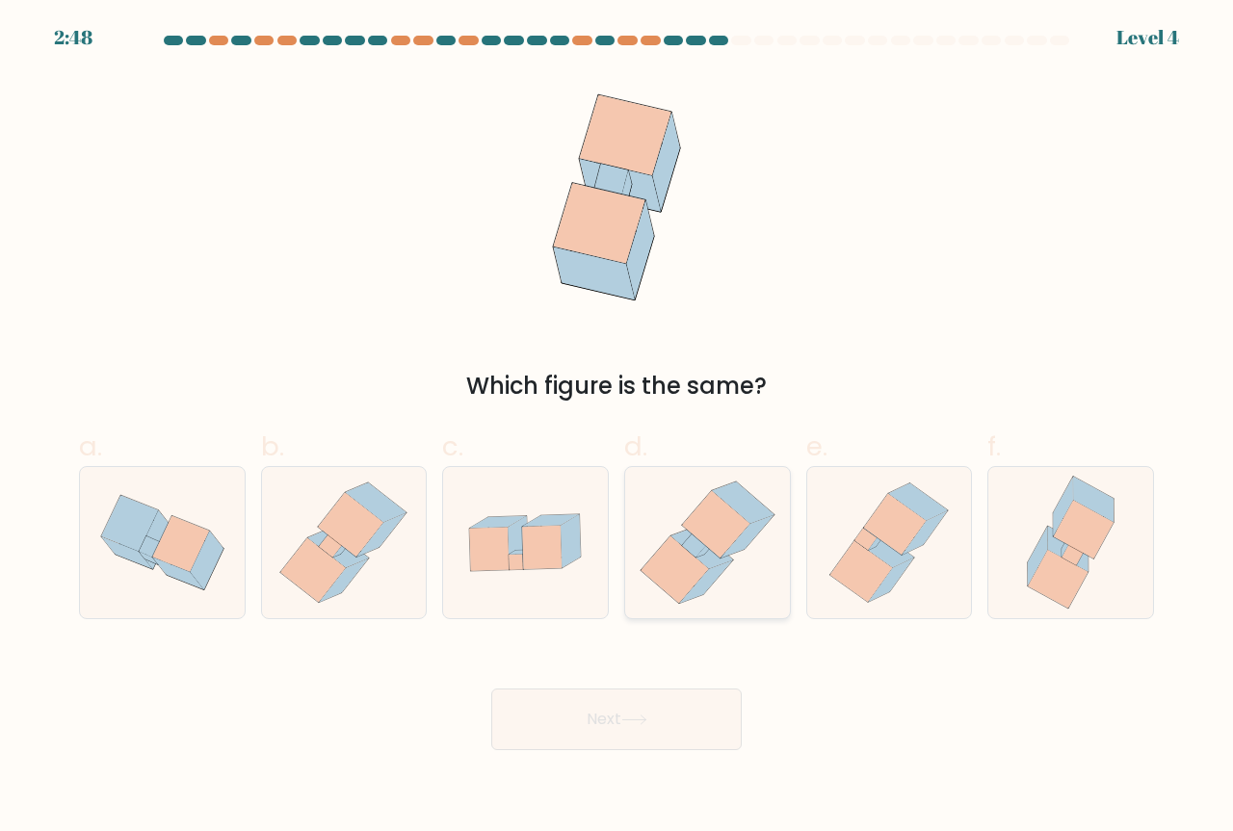
click at [643, 572] on icon at bounding box center [673, 569] width 67 height 66
click at [617, 428] on input "d." at bounding box center [616, 422] width 1 height 13
radio input "true"
click at [646, 714] on icon at bounding box center [634, 719] width 26 height 11
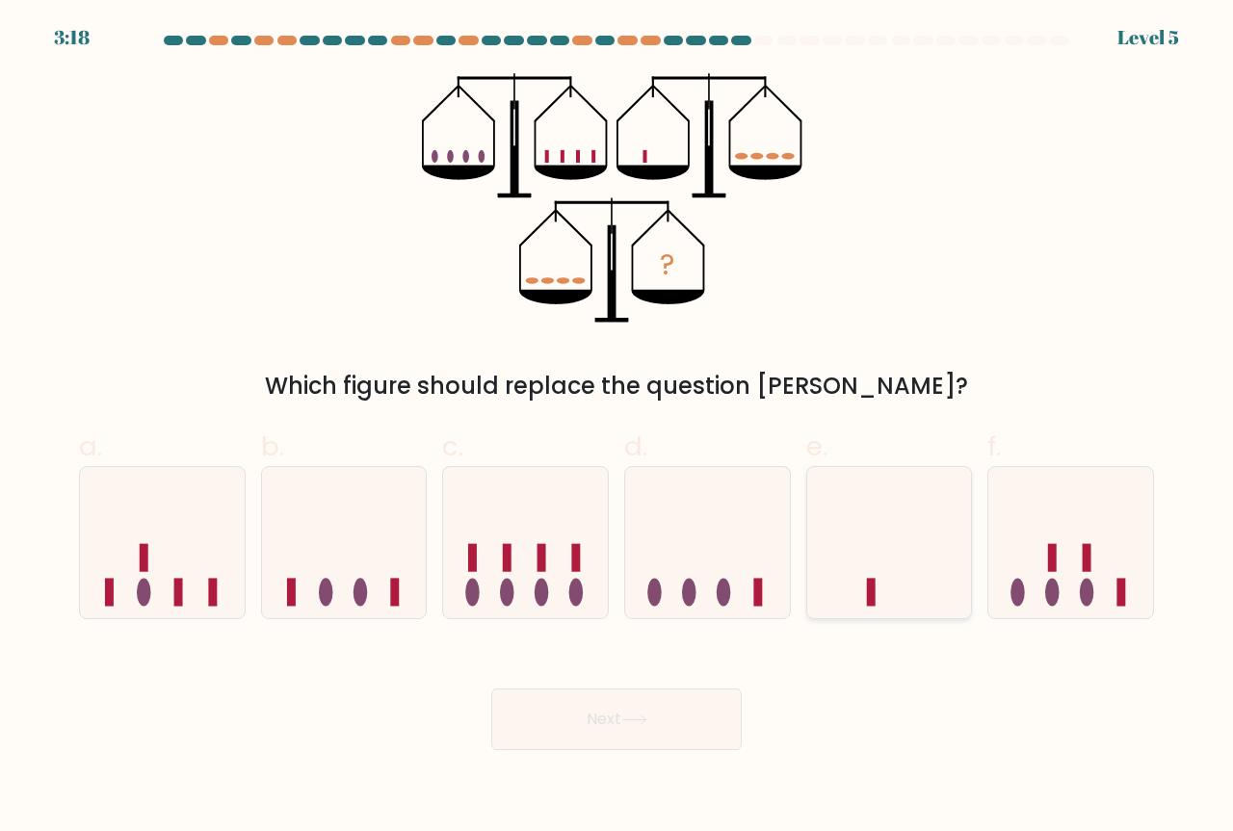
click at [913, 610] on icon at bounding box center [889, 543] width 165 height 136
click at [617, 428] on input "e." at bounding box center [616, 422] width 1 height 13
radio input "true"
click at [724, 699] on button "Next" at bounding box center [616, 719] width 250 height 62
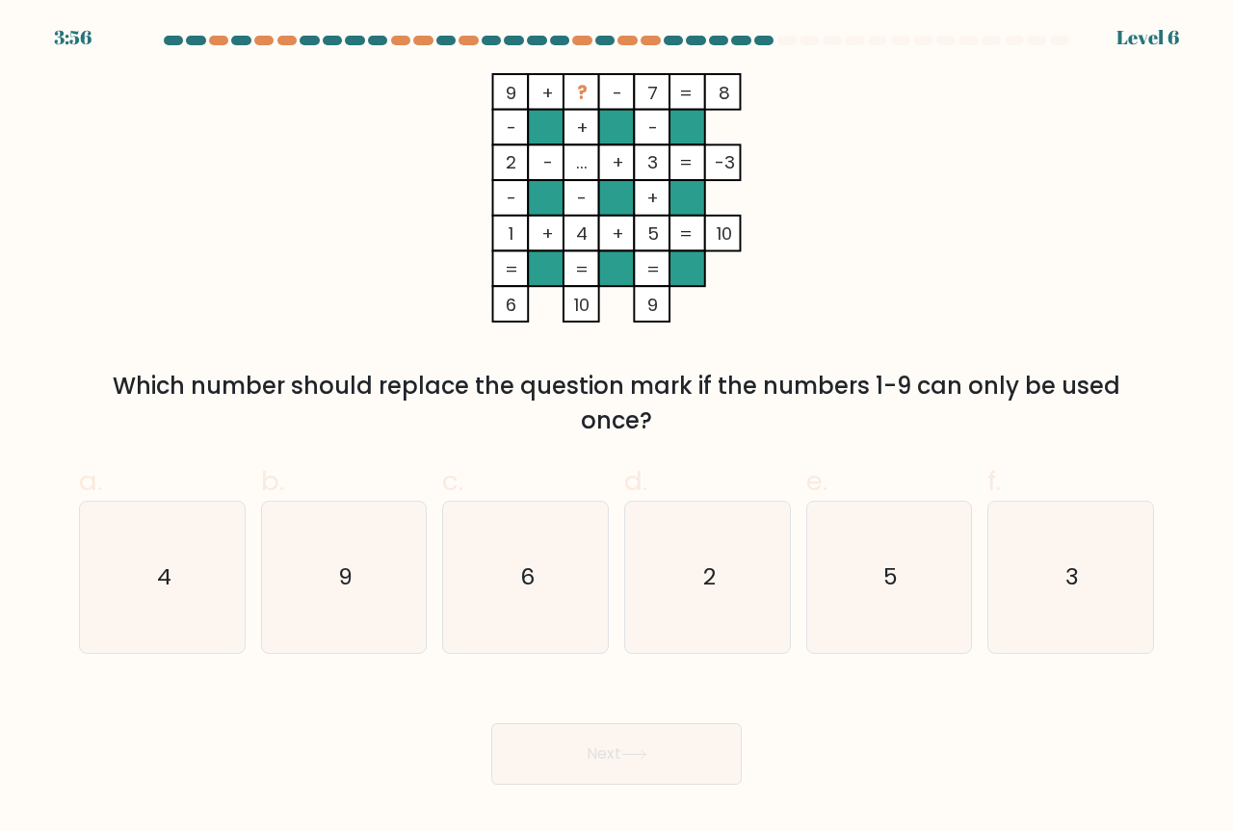
click at [274, 692] on div "Next" at bounding box center [616, 731] width 1098 height 108
click at [595, 603] on icon "6" at bounding box center [525, 577] width 151 height 151
click at [616, 428] on input "c. 6" at bounding box center [616, 422] width 1 height 13
radio input "true"
click at [628, 761] on button "Next" at bounding box center [616, 754] width 250 height 62
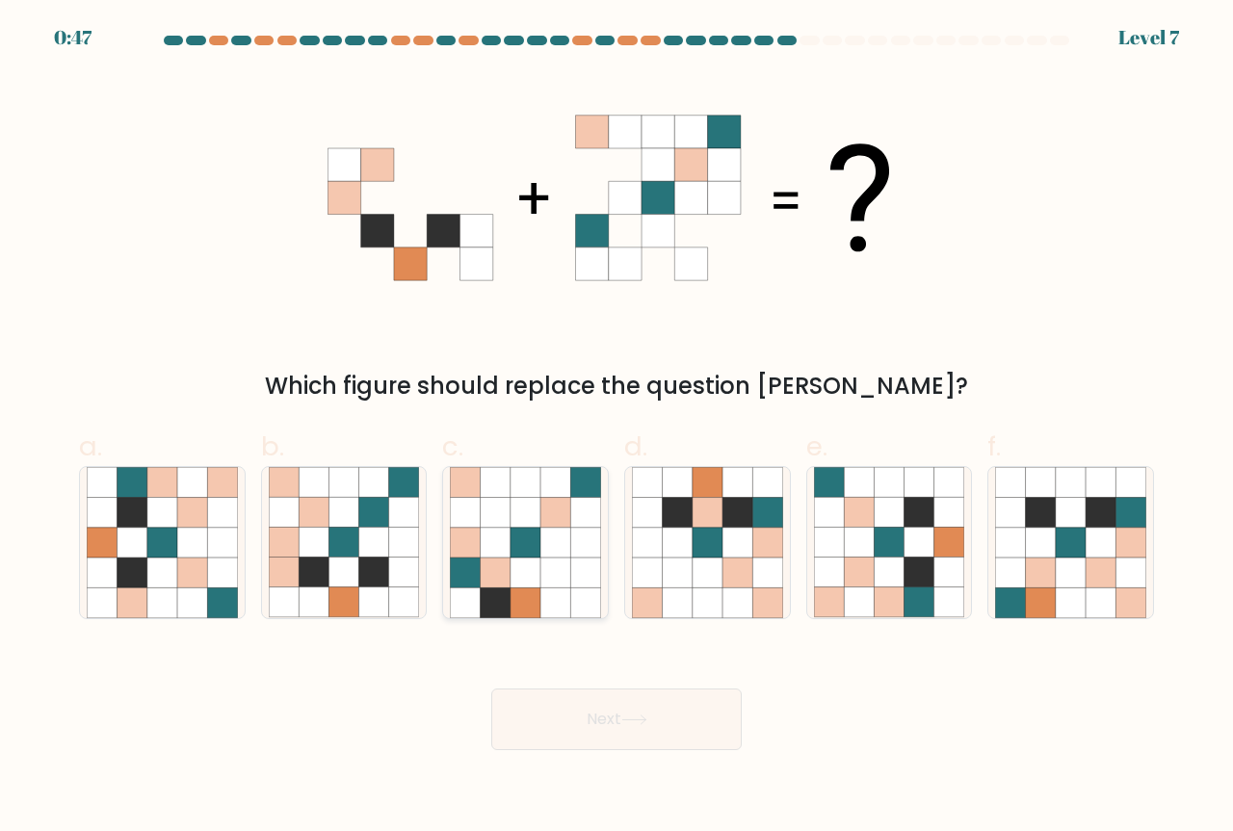
click at [468, 544] on icon at bounding box center [466, 543] width 30 height 30
click at [616, 428] on input "c." at bounding box center [616, 422] width 1 height 13
radio input "true"
click at [585, 730] on button "Next" at bounding box center [616, 719] width 250 height 62
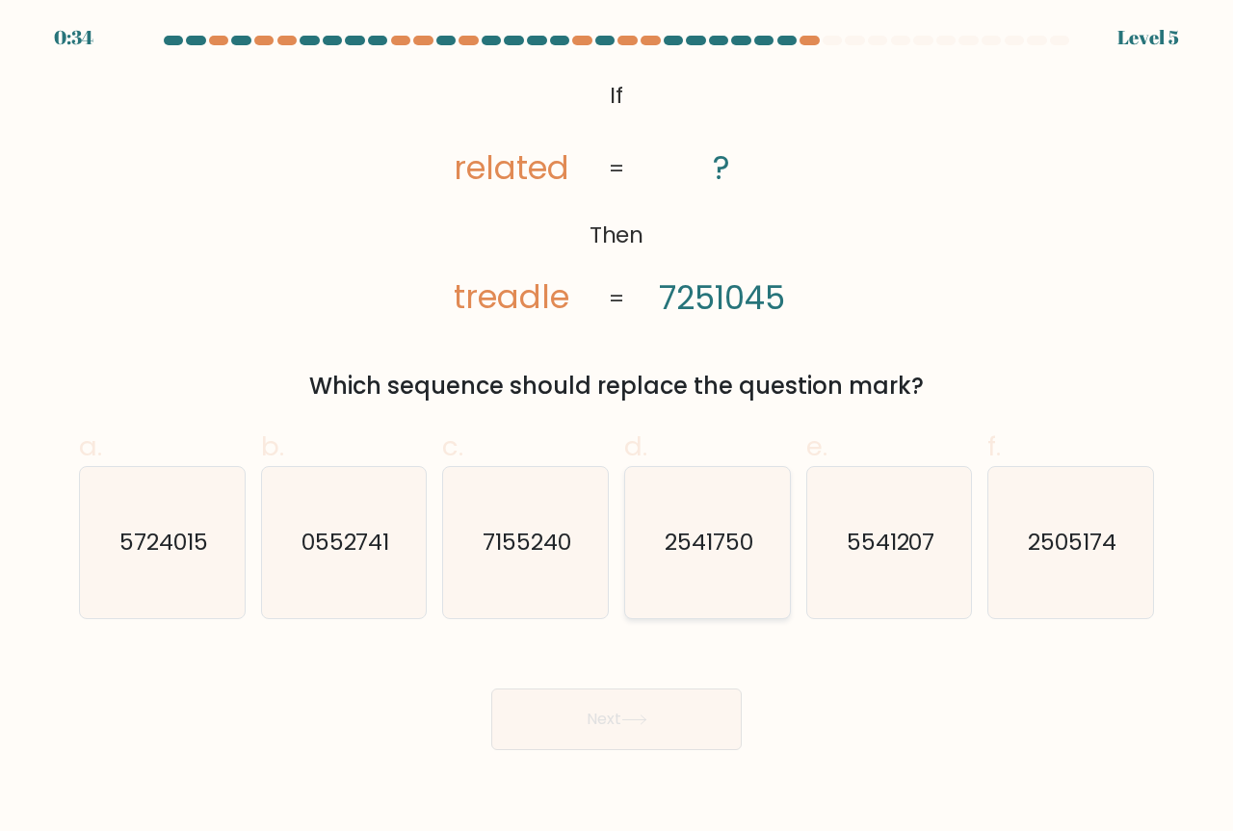
click at [653, 521] on icon "2541750" at bounding box center [707, 542] width 151 height 151
click at [617, 428] on input "d. 2541750" at bounding box center [616, 422] width 1 height 13
radio input "true"
click at [680, 733] on button "Next" at bounding box center [616, 719] width 250 height 62
click at [733, 748] on button "Next" at bounding box center [616, 719] width 250 height 62
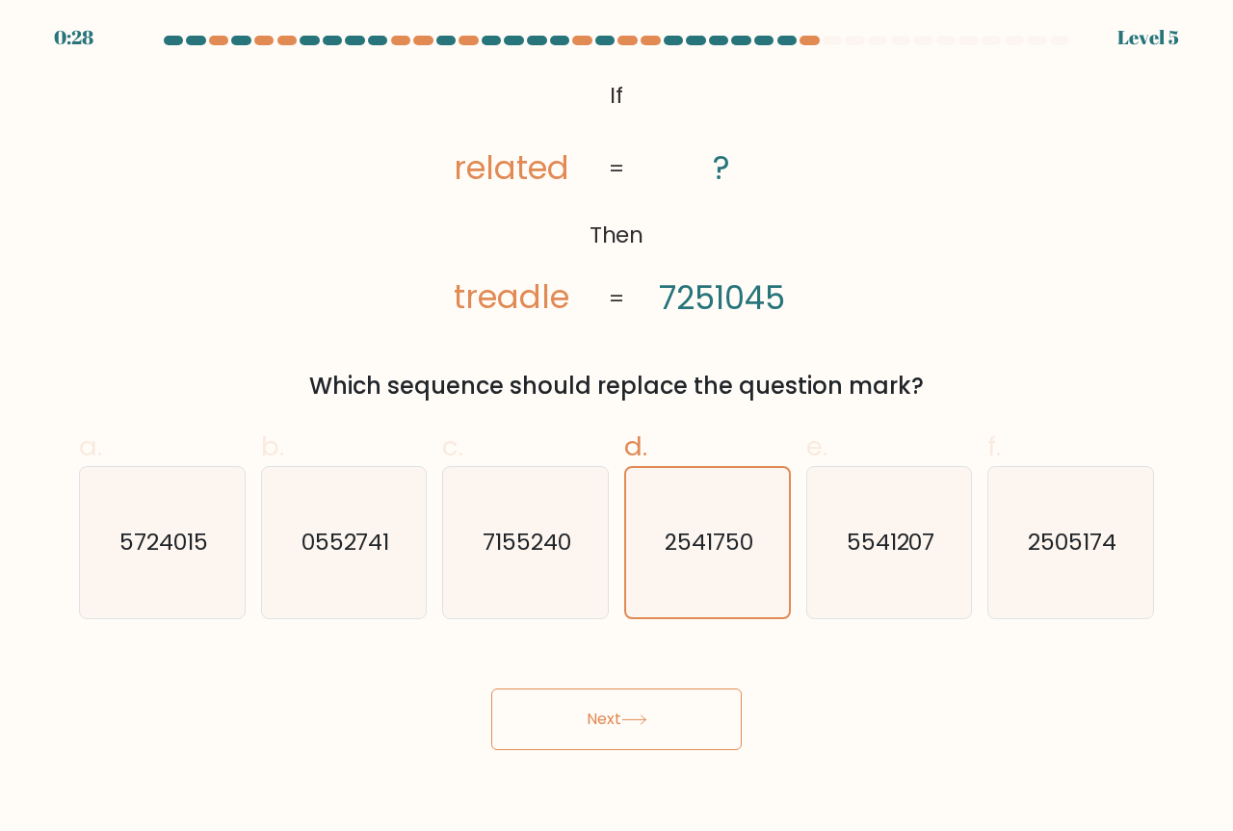
click at [717, 742] on button "Next" at bounding box center [616, 719] width 250 height 62
click at [521, 725] on button "Next" at bounding box center [616, 719] width 250 height 62
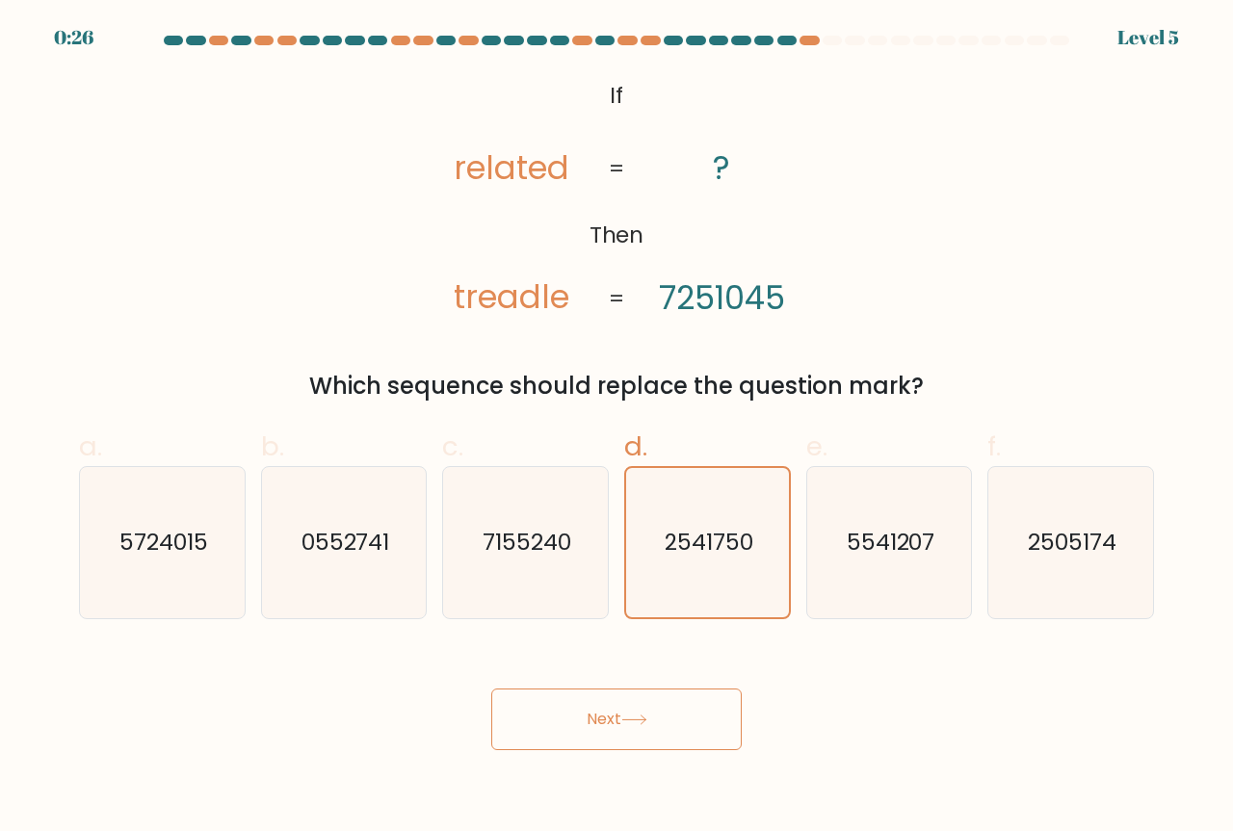
click at [521, 725] on button "Next" at bounding box center [616, 719] width 250 height 62
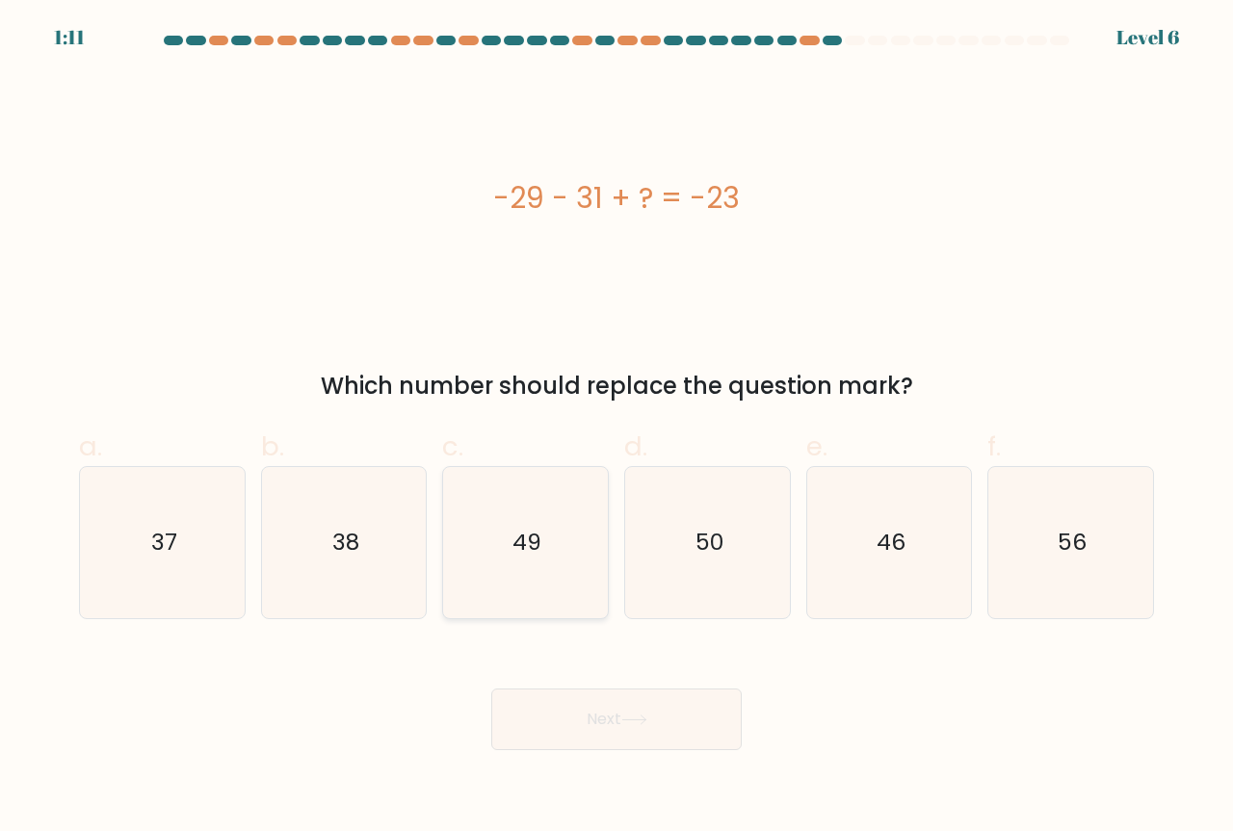
click at [583, 515] on icon "49" at bounding box center [525, 542] width 151 height 151
click at [616, 428] on input "c. 49" at bounding box center [616, 422] width 1 height 13
radio input "true"
click at [768, 493] on icon "50" at bounding box center [707, 542] width 151 height 151
click at [617, 428] on input "d. 50" at bounding box center [616, 422] width 1 height 13
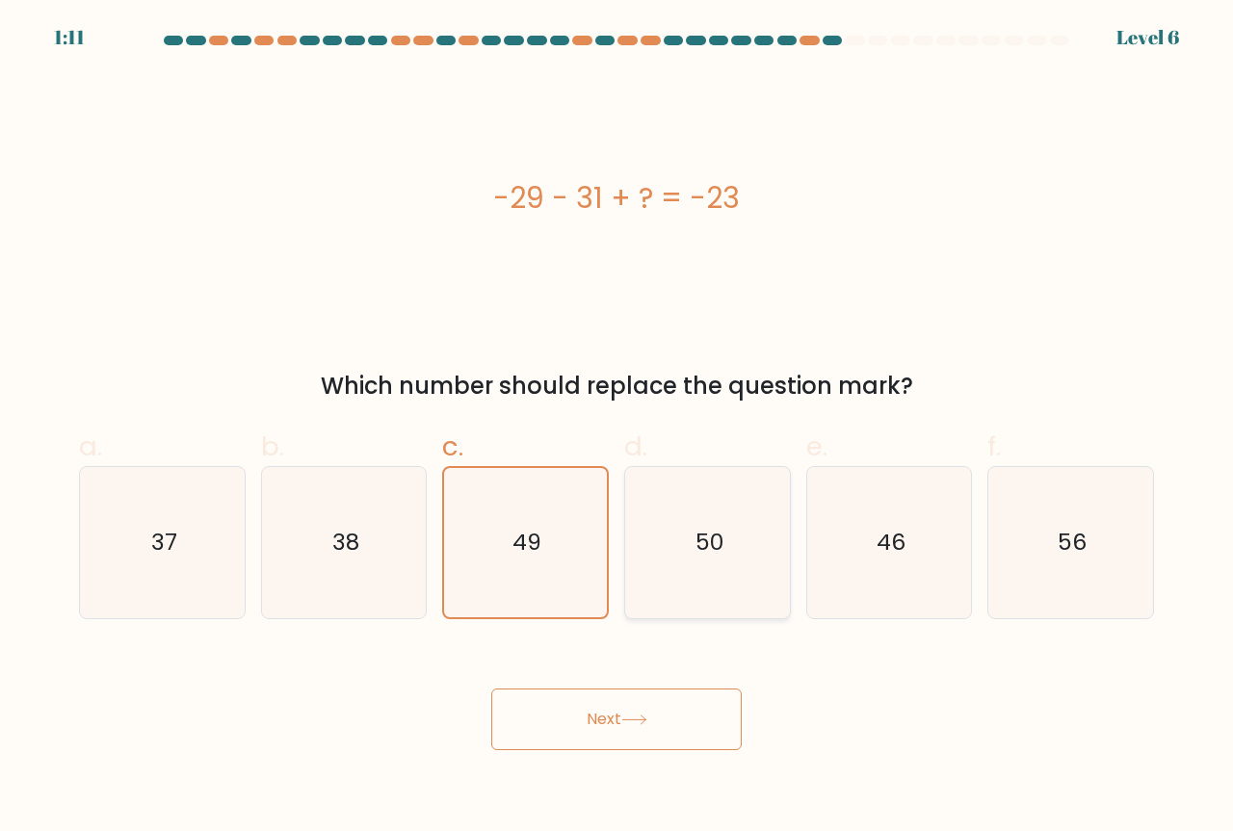
radio input "true"
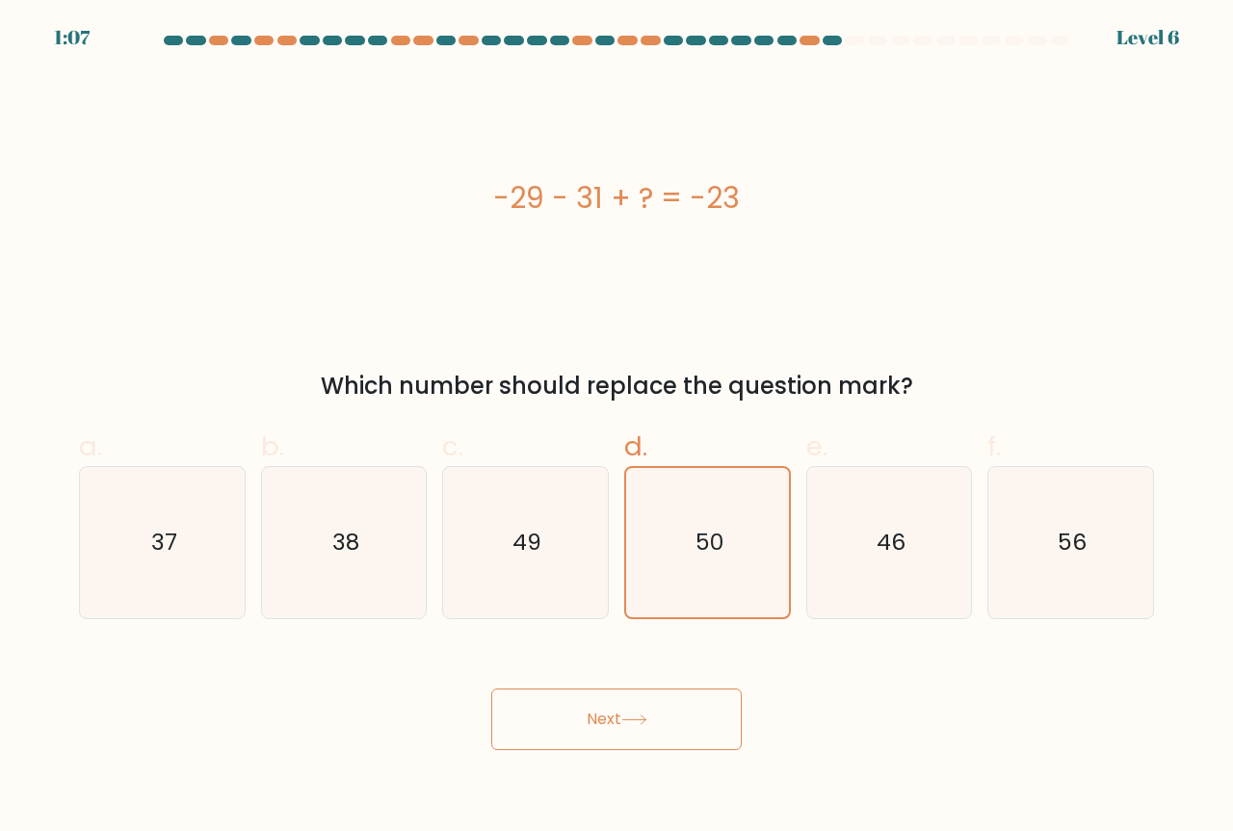
drag, startPoint x: 483, startPoint y: 218, endPoint x: 734, endPoint y: 208, distance: 250.5
click at [734, 208] on div "-29 - 31 + ? = -23" at bounding box center [616, 197] width 1075 height 43
copy div "-29 - 31 + ? = -23"
click at [221, 554] on icon "37" at bounding box center [162, 542] width 151 height 151
click at [616, 428] on input "a. 37" at bounding box center [616, 422] width 1 height 13
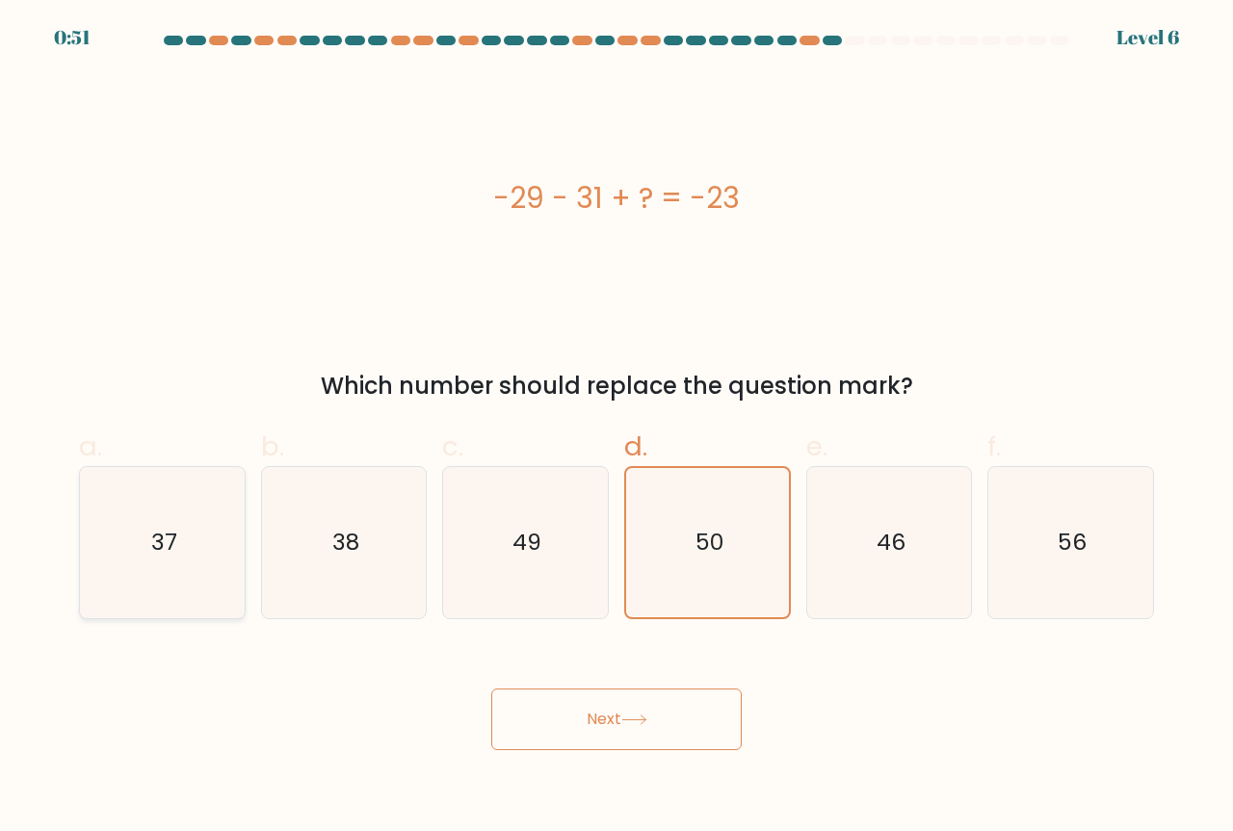
radio input "true"
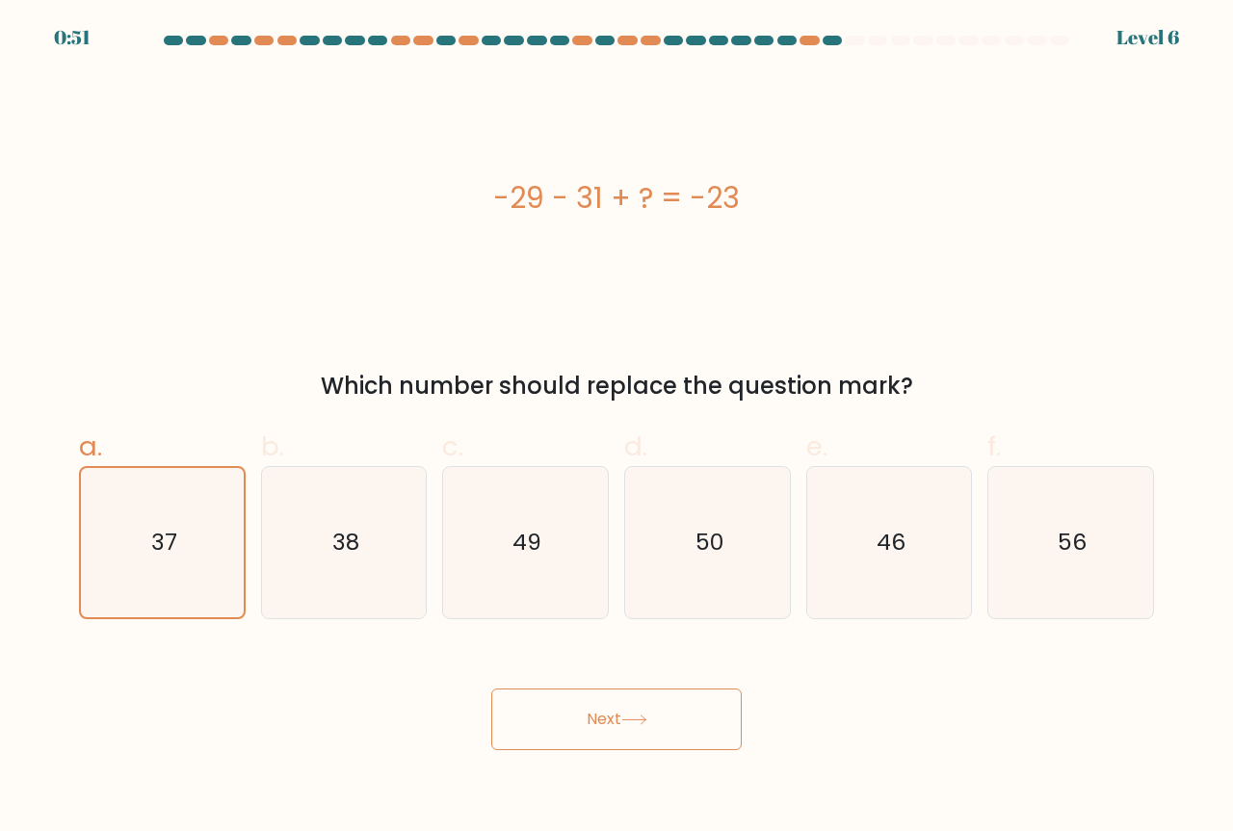
click at [546, 714] on button "Next" at bounding box center [616, 719] width 250 height 62
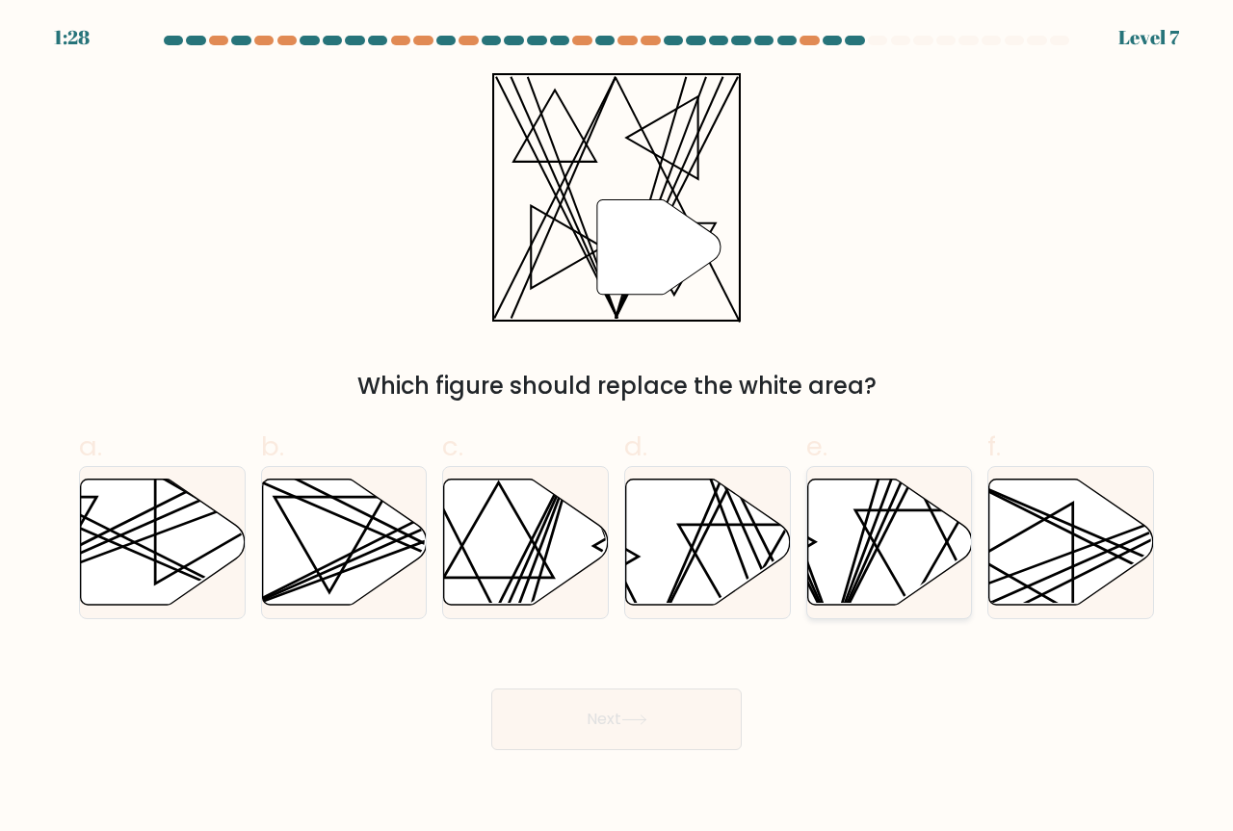
click at [877, 574] on icon at bounding box center [889, 543] width 165 height 126
click at [617, 428] on input "e." at bounding box center [616, 422] width 1 height 13
radio input "true"
click at [700, 736] on button "Next" at bounding box center [616, 719] width 250 height 62
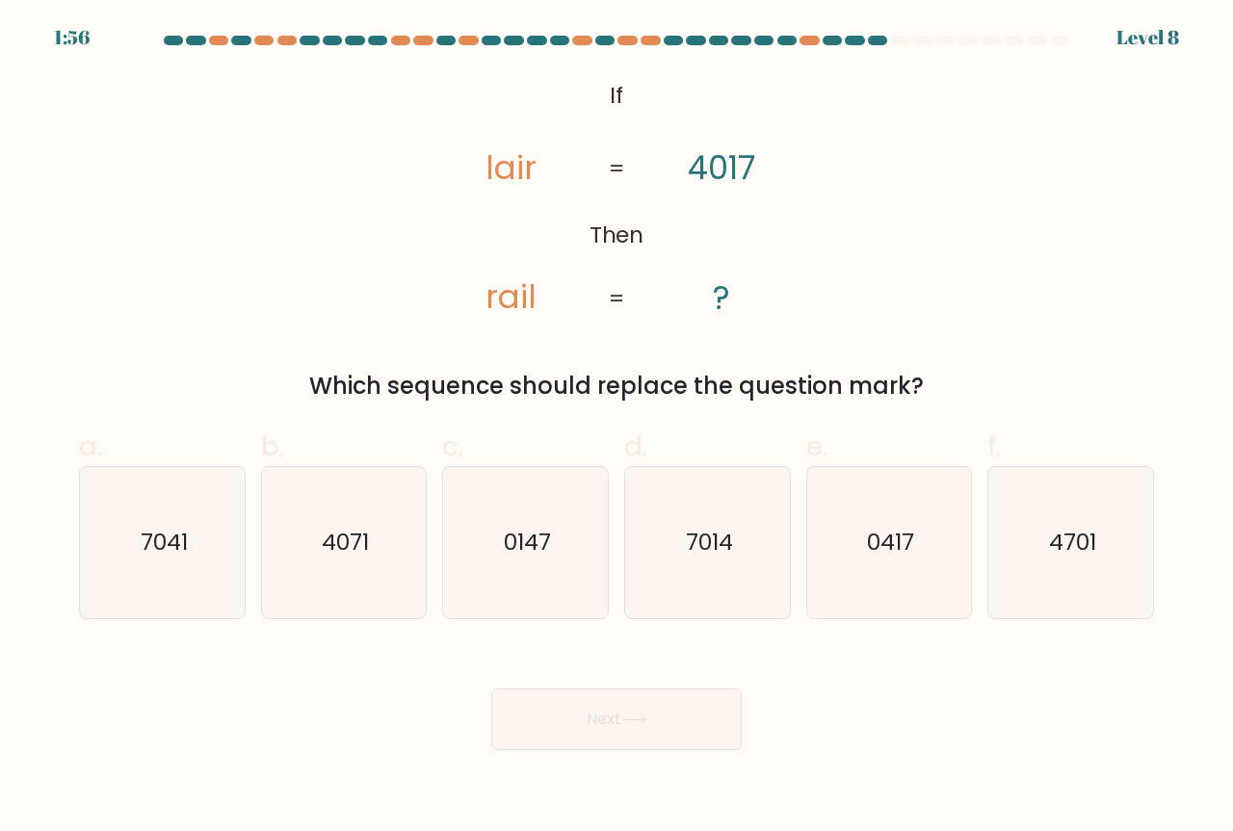
click at [221, 829] on body "1:56 Level 8 If" at bounding box center [616, 415] width 1233 height 831
click at [686, 524] on icon "7014" at bounding box center [707, 542] width 151 height 151
click at [617, 428] on input "d. 7014" at bounding box center [616, 422] width 1 height 13
radio input "true"
click at [654, 698] on button "Next" at bounding box center [616, 719] width 250 height 62
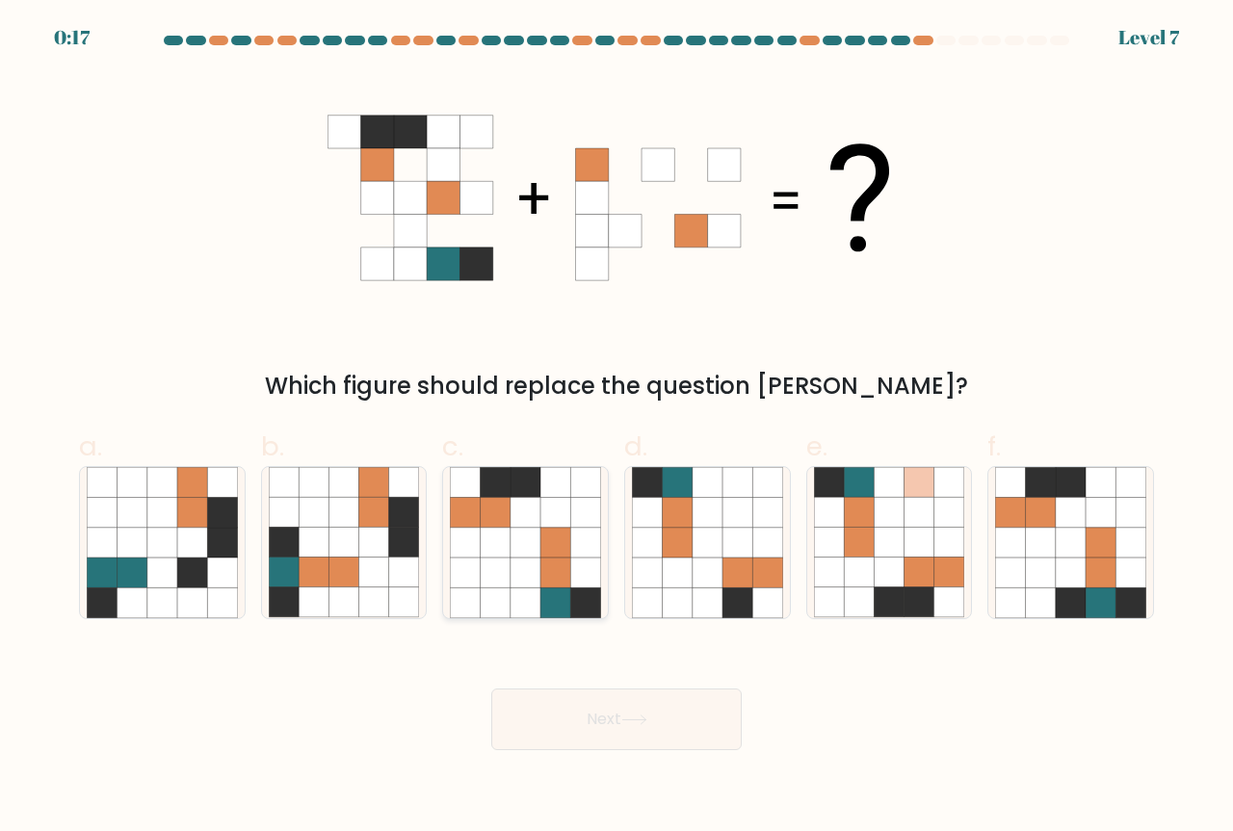
click at [571, 612] on icon at bounding box center [585, 602] width 30 height 30
click at [616, 428] on input "c." at bounding box center [616, 422] width 1 height 13
radio input "true"
click at [654, 739] on button "Next" at bounding box center [616, 719] width 250 height 62
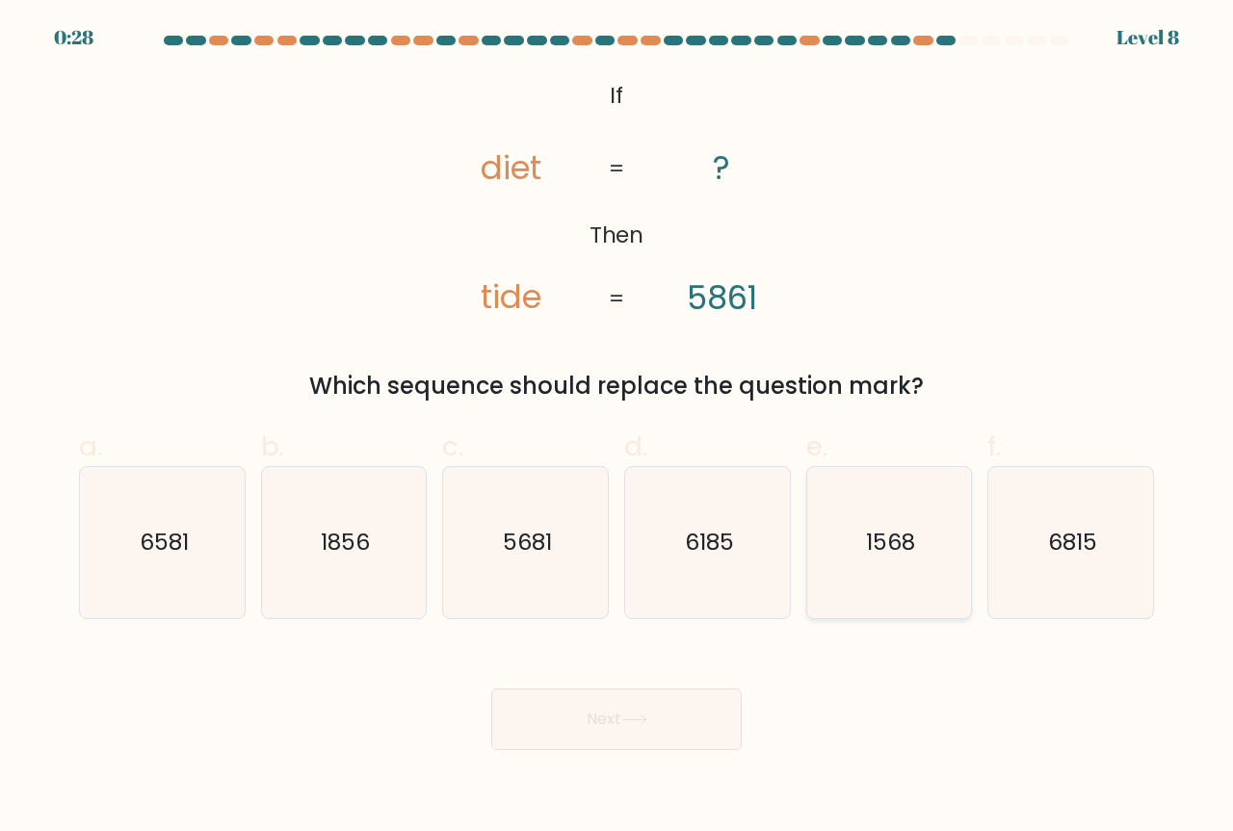
drag, startPoint x: 1052, startPoint y: 551, endPoint x: 924, endPoint y: 562, distance: 127.6
click at [1048, 551] on text "6815" at bounding box center [1072, 543] width 49 height 32
click at [617, 428] on input "f. 6815" at bounding box center [616, 422] width 1 height 13
radio input "true"
click at [725, 712] on button "Next" at bounding box center [616, 719] width 250 height 62
